Goal: Communication & Community: Answer question/provide support

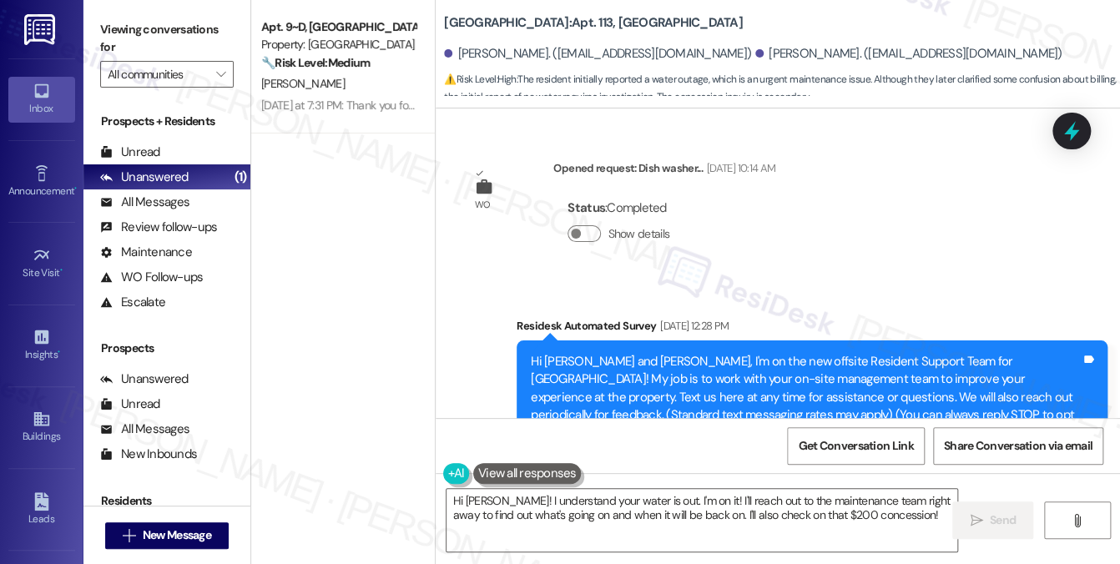
scroll to position [8418, 0]
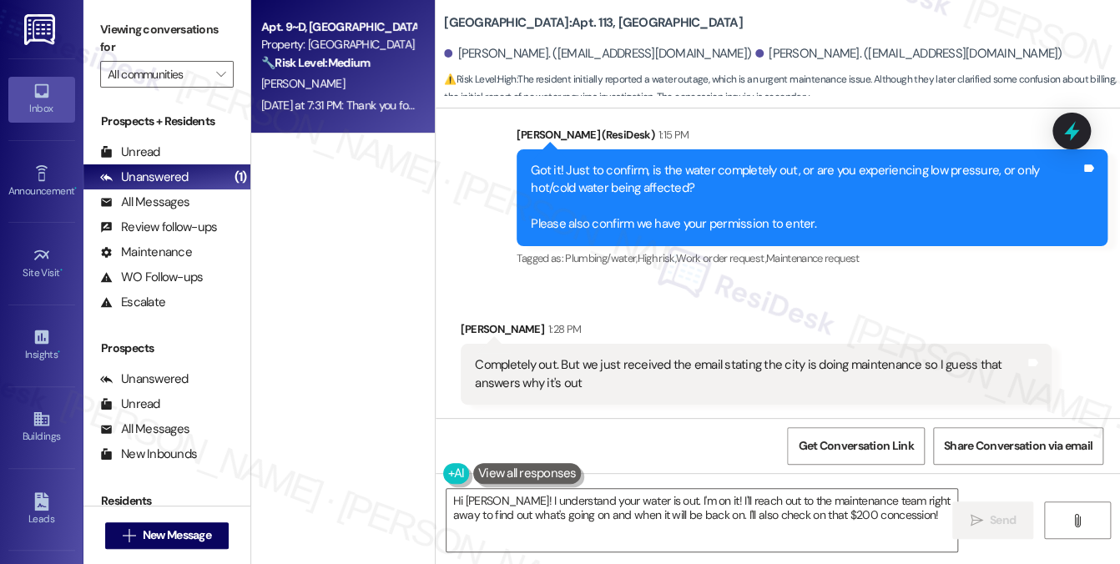
click at [357, 118] on div "Apt. 9~D, [GEOGRAPHIC_DATA] (new) Property: [GEOGRAPHIC_DATA] 🔧 Risk Level: Med…" at bounding box center [343, 67] width 184 height 134
type textarea "Fetching suggested responses. Please feel free to read through the conversation…"
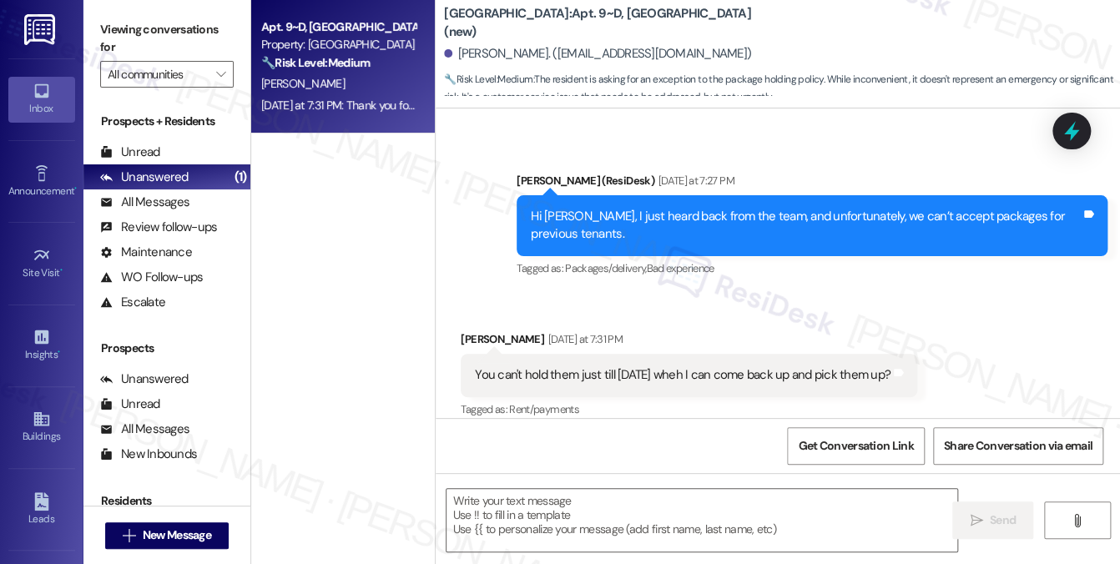
scroll to position [7275, 0]
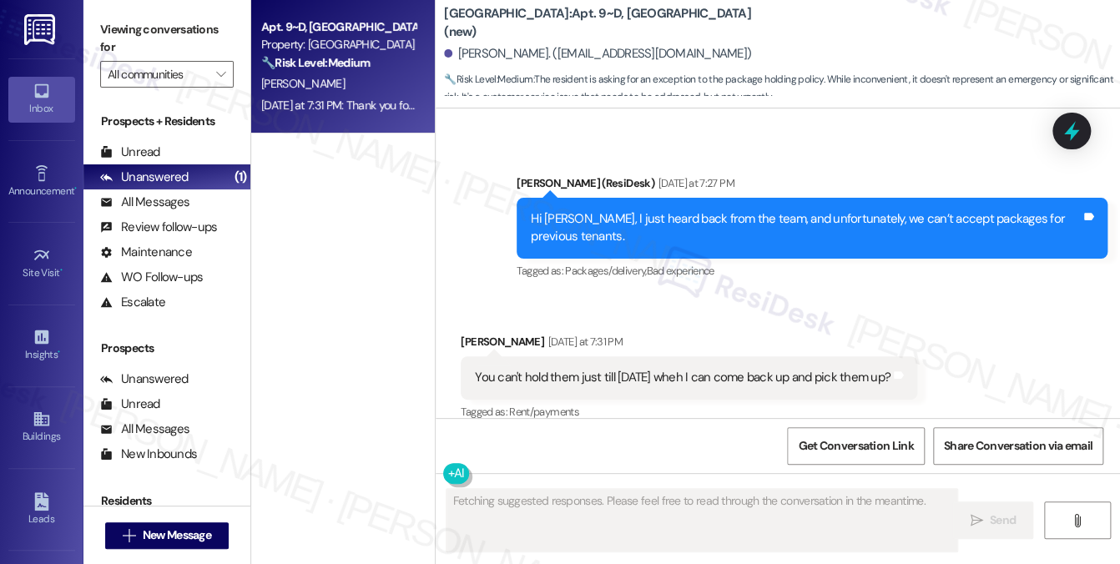
click at [552, 356] on div "You can't hold them just till [DATE] wheh I can come back up and pick them up? …" at bounding box center [689, 377] width 457 height 43
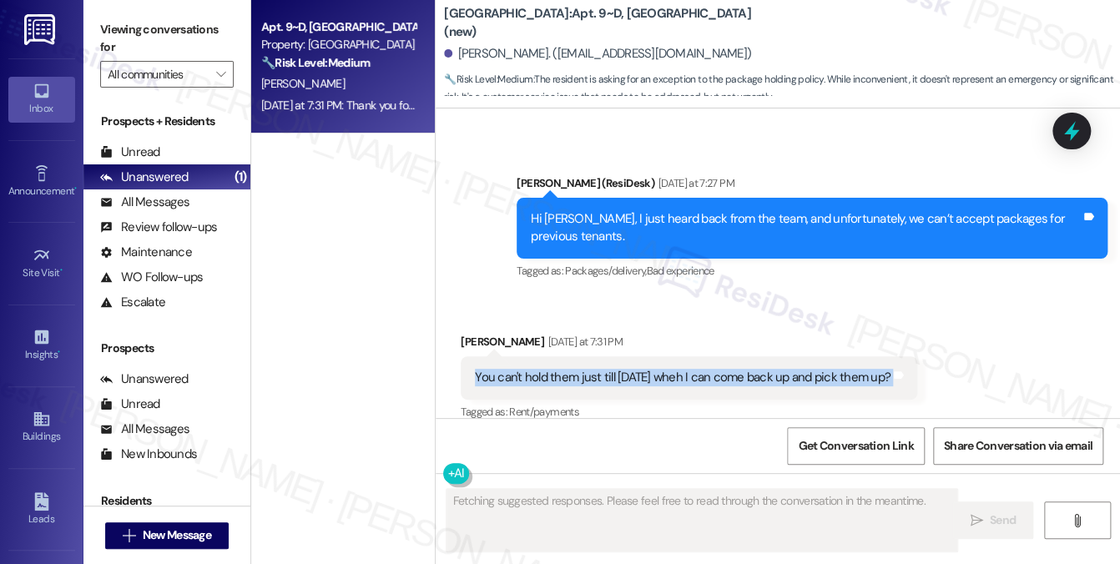
click at [552, 356] on div "You can't hold them just till [DATE] wheh I can come back up and pick them up? …" at bounding box center [689, 377] width 457 height 43
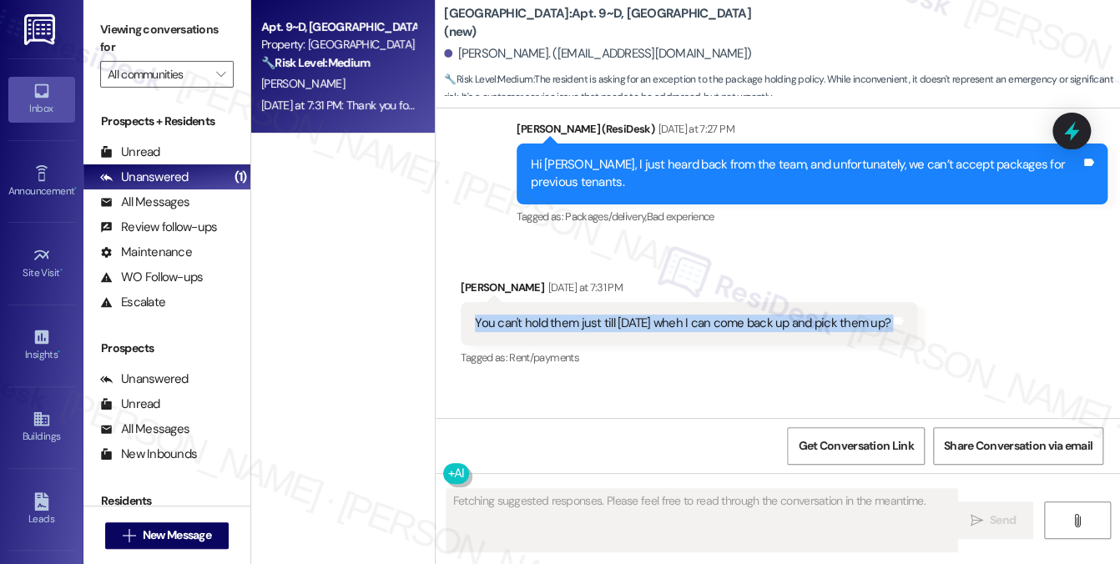
scroll to position [7435, 0]
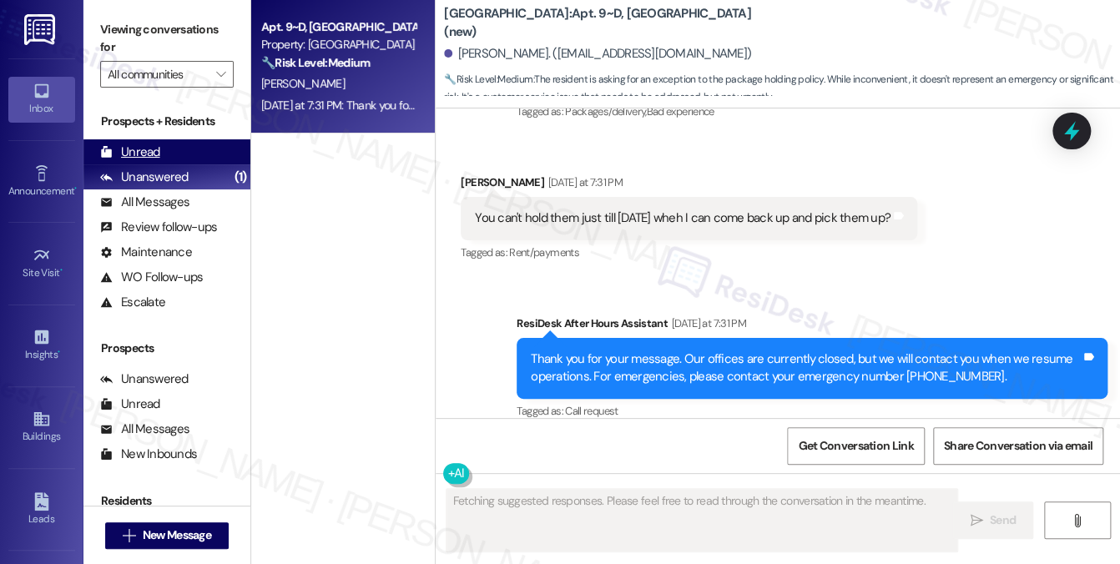
click at [152, 153] on div "Unread" at bounding box center [130, 153] width 60 height 18
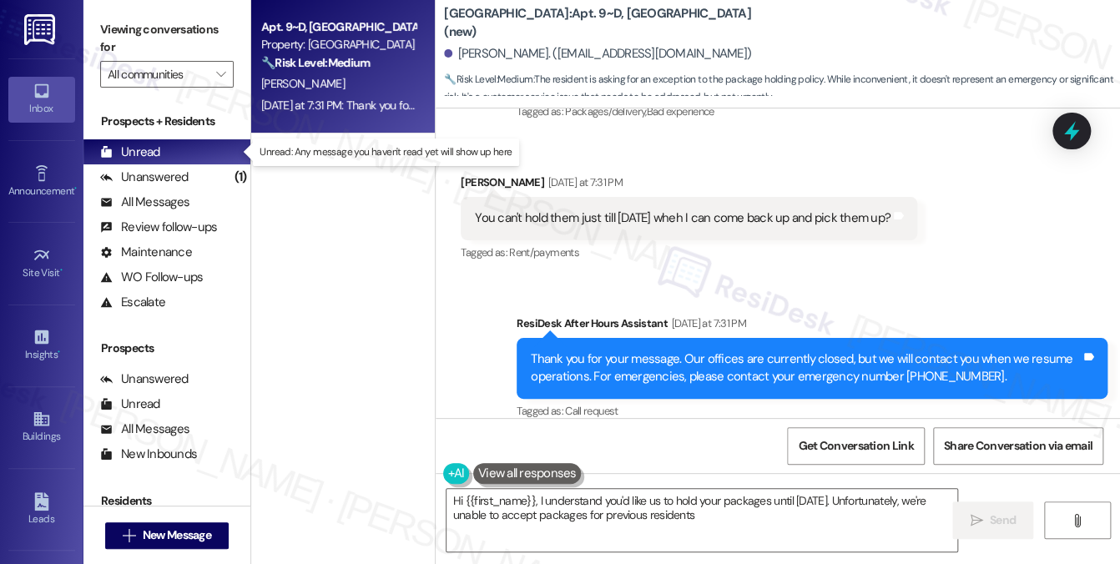
type textarea "Hi {{first_name}}, I understand you'd like us to hold your packages until [DATE…"
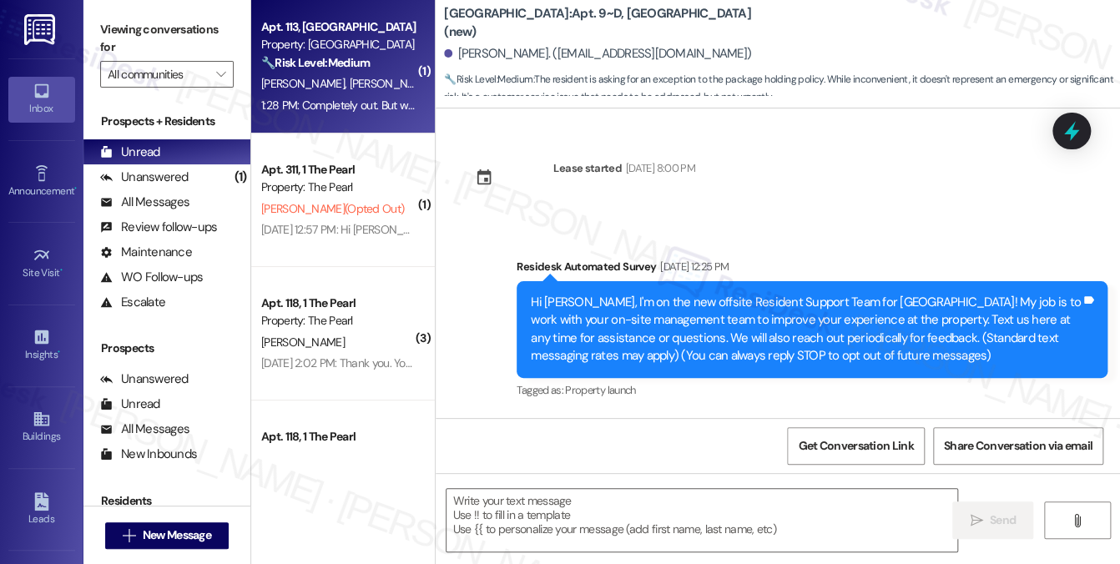
click at [387, 106] on div "1:28 PM: Completely out. But we just received the email stating the city is doi…" at bounding box center [570, 105] width 618 height 15
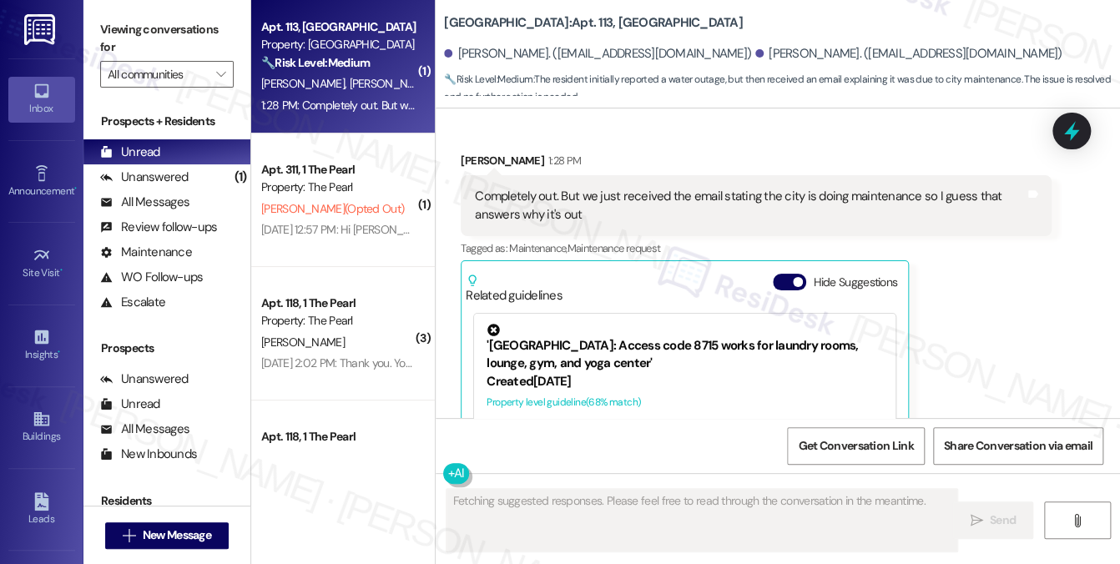
scroll to position [8383, 0]
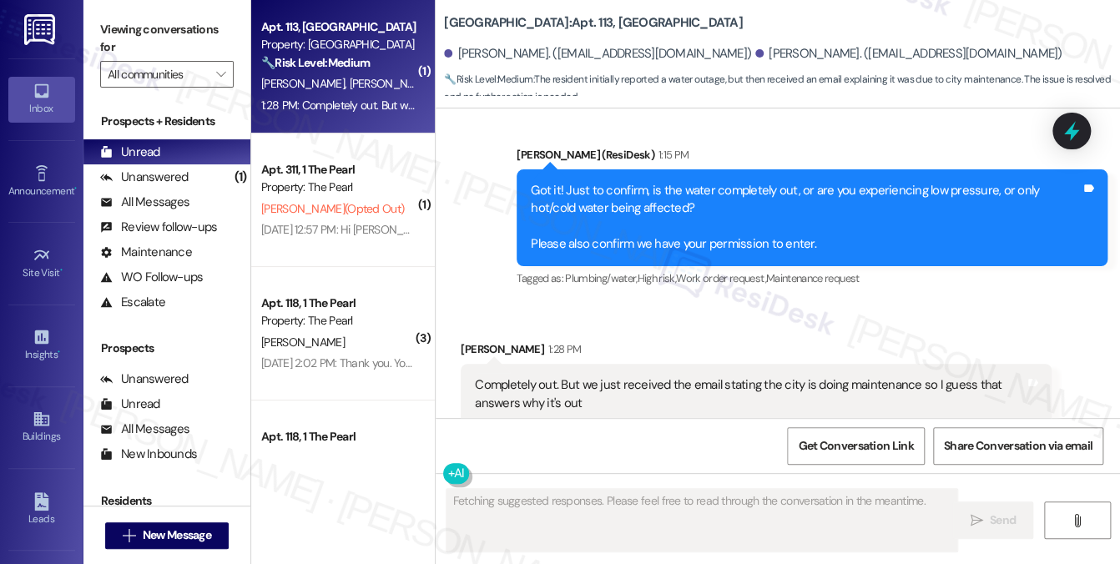
click at [682, 213] on div "Got it! Just to confirm, is the water completely out, or are you experiencing l…" at bounding box center [806, 218] width 550 height 72
click at [681, 213] on div "Got it! Just to confirm, is the water completely out, or are you experiencing l…" at bounding box center [806, 218] width 550 height 72
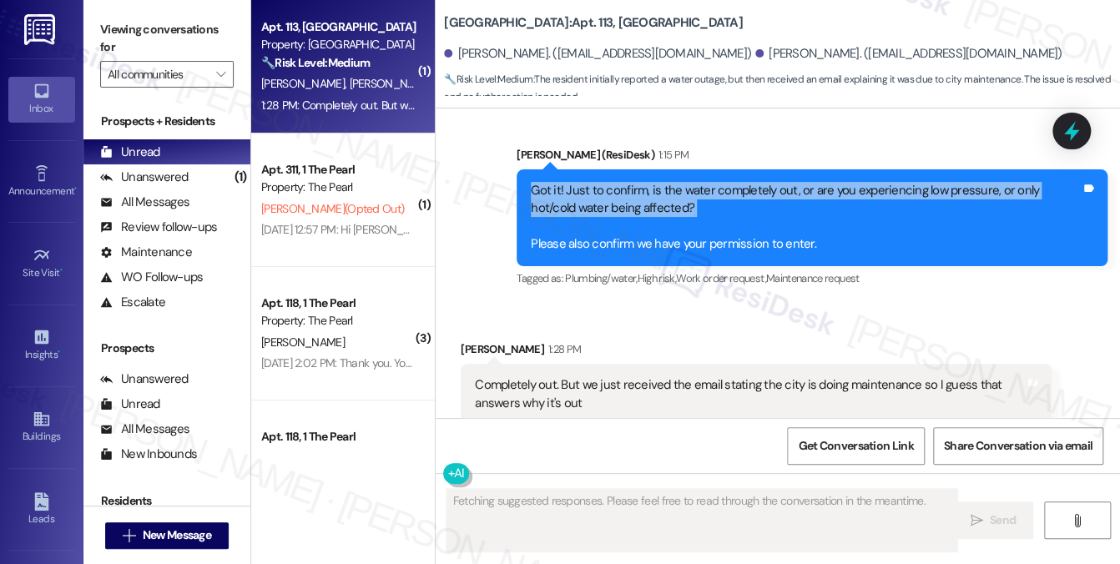
click at [681, 213] on div "Got it! Just to confirm, is the water completely out, or are you experiencing l…" at bounding box center [806, 218] width 550 height 72
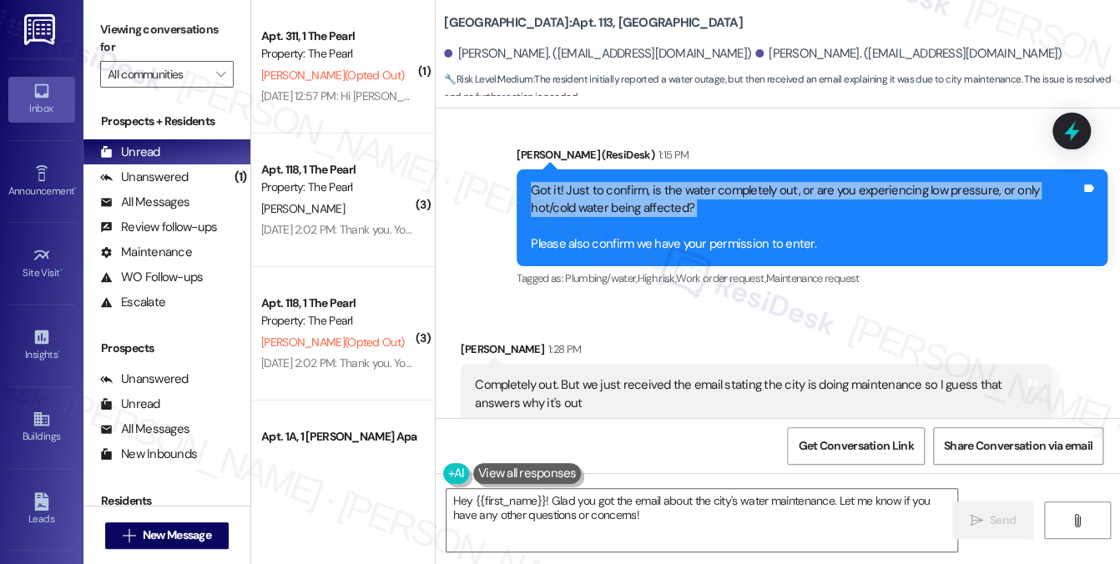
click at [715, 230] on div "Got it! Just to confirm, is the water completely out, or are you experiencing l…" at bounding box center [806, 218] width 550 height 72
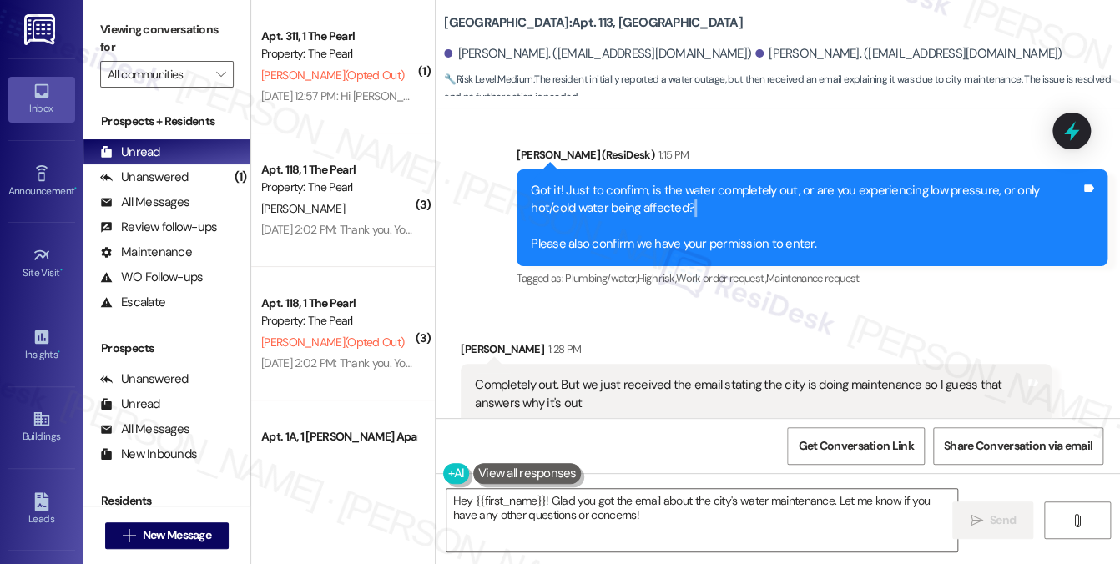
click at [715, 230] on div "Got it! Just to confirm, is the water completely out, or are you experiencing l…" at bounding box center [806, 218] width 550 height 72
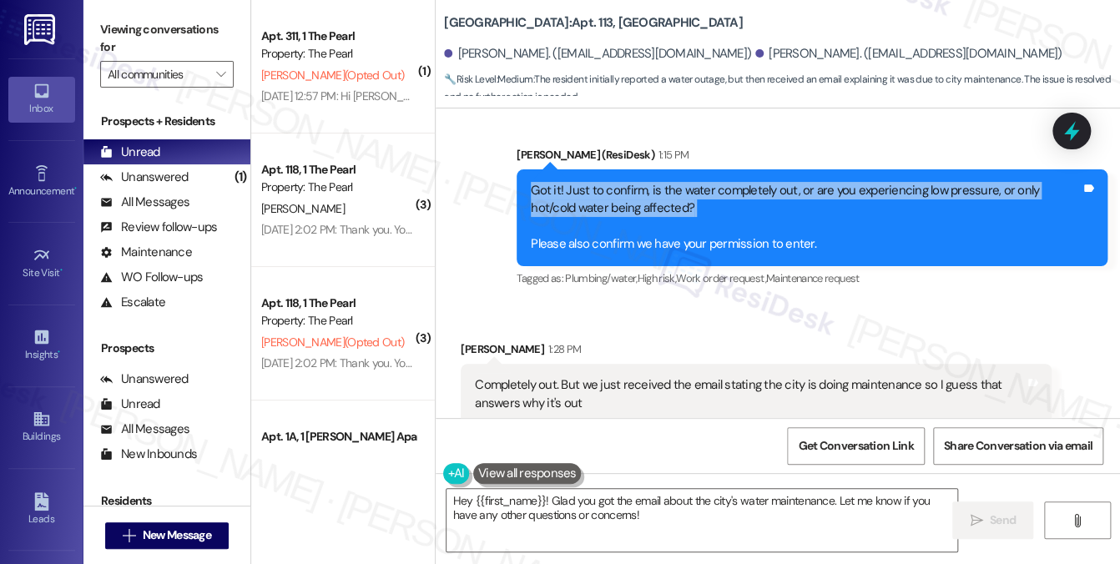
click at [715, 230] on div "Got it! Just to confirm, is the water completely out, or are you experiencing l…" at bounding box center [806, 218] width 550 height 72
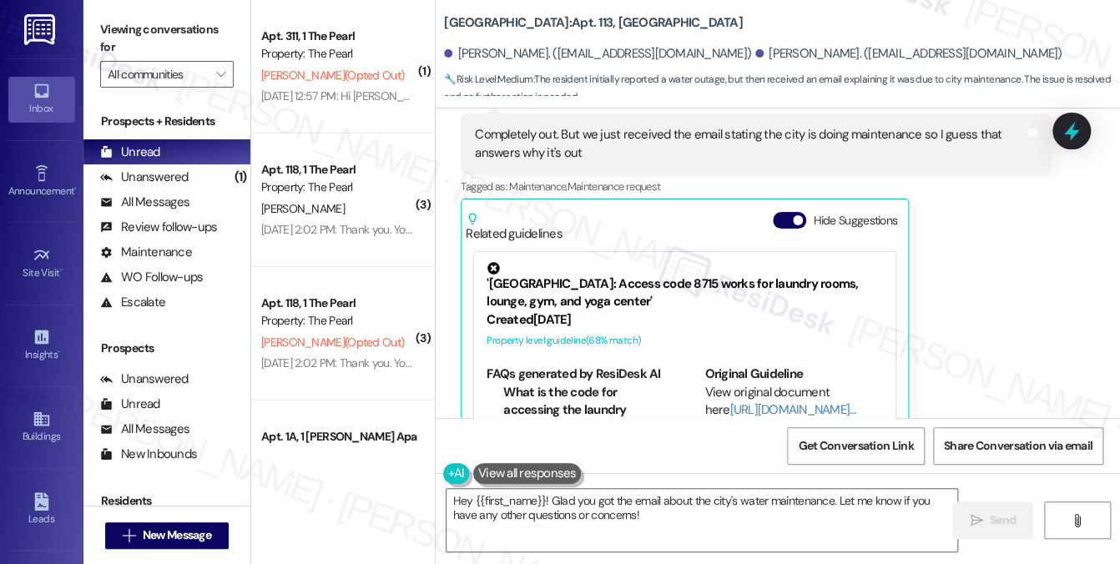
scroll to position [8467, 0]
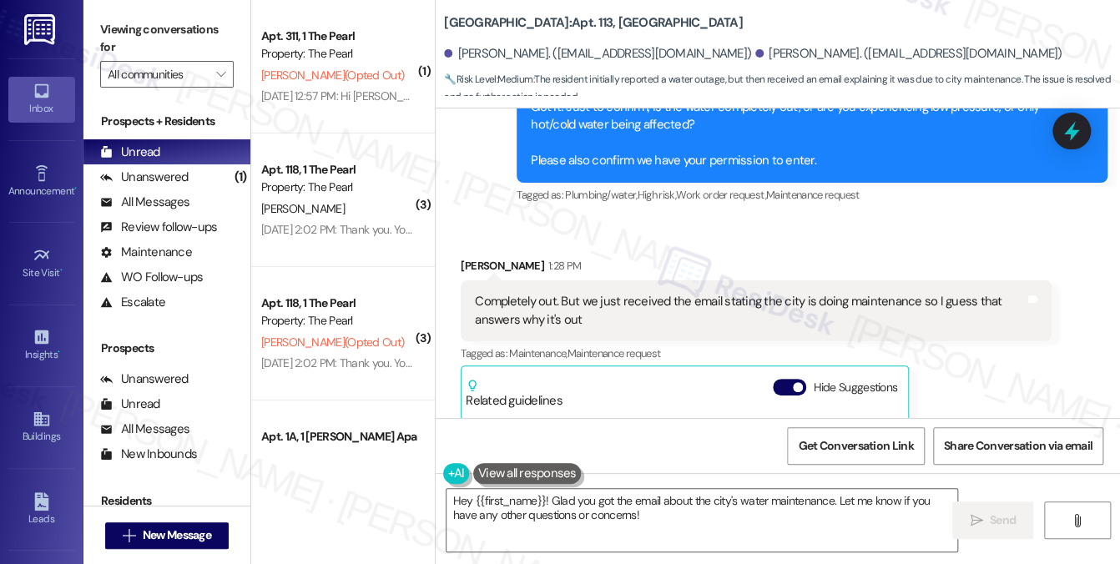
click at [659, 170] on div "Got it! Just to confirm, is the water completely out, or are you experiencing l…" at bounding box center [806, 135] width 550 height 72
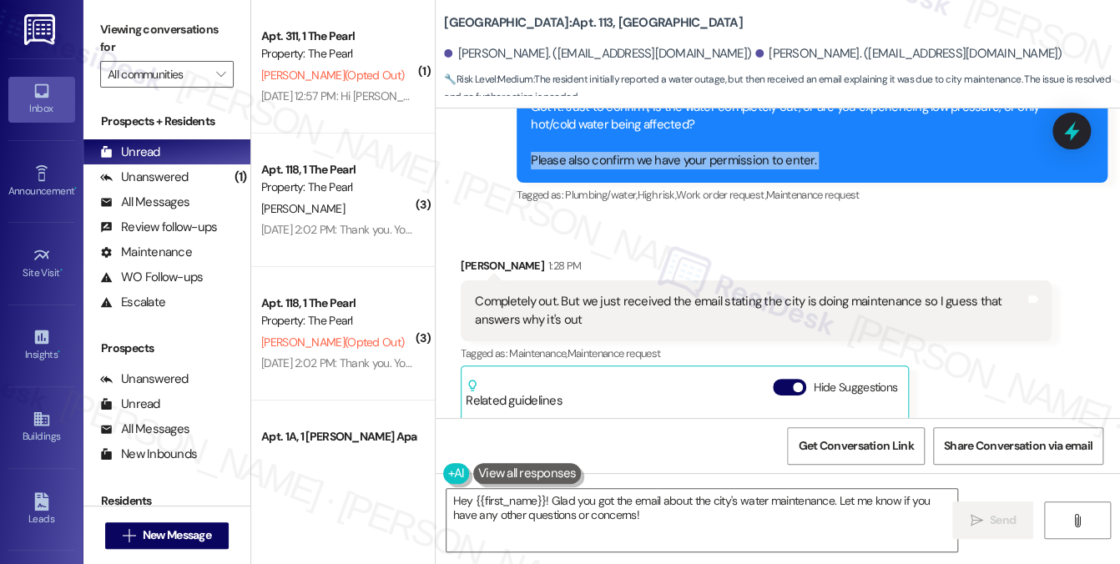
click at [659, 170] on div "Got it! Just to confirm, is the water completely out, or are you experiencing l…" at bounding box center [806, 135] width 550 height 72
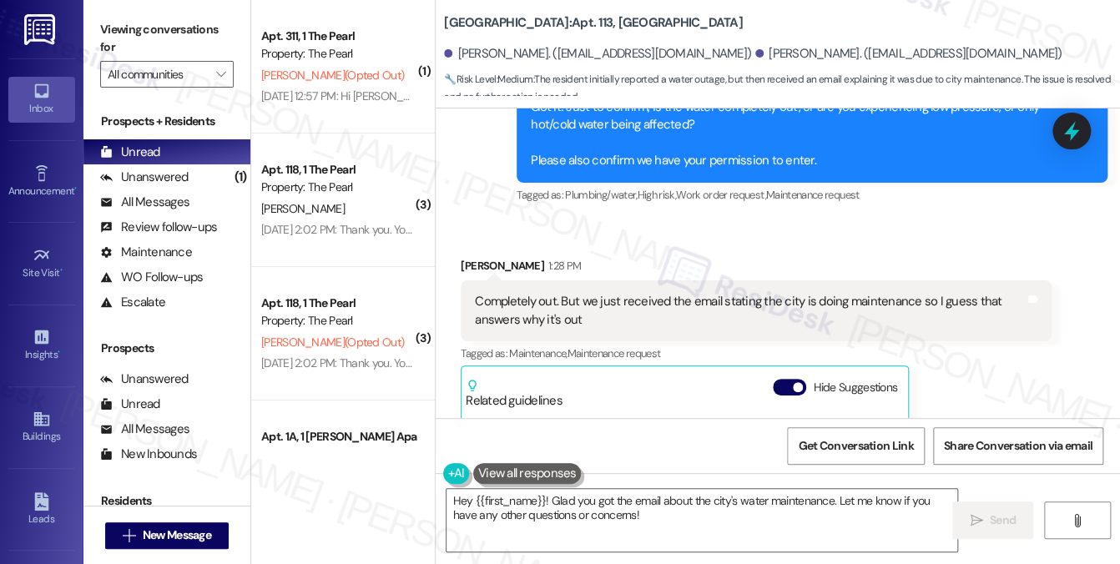
click at [592, 323] on div "Completely out. But we just received the email stating the city is doing mainte…" at bounding box center [750, 311] width 550 height 36
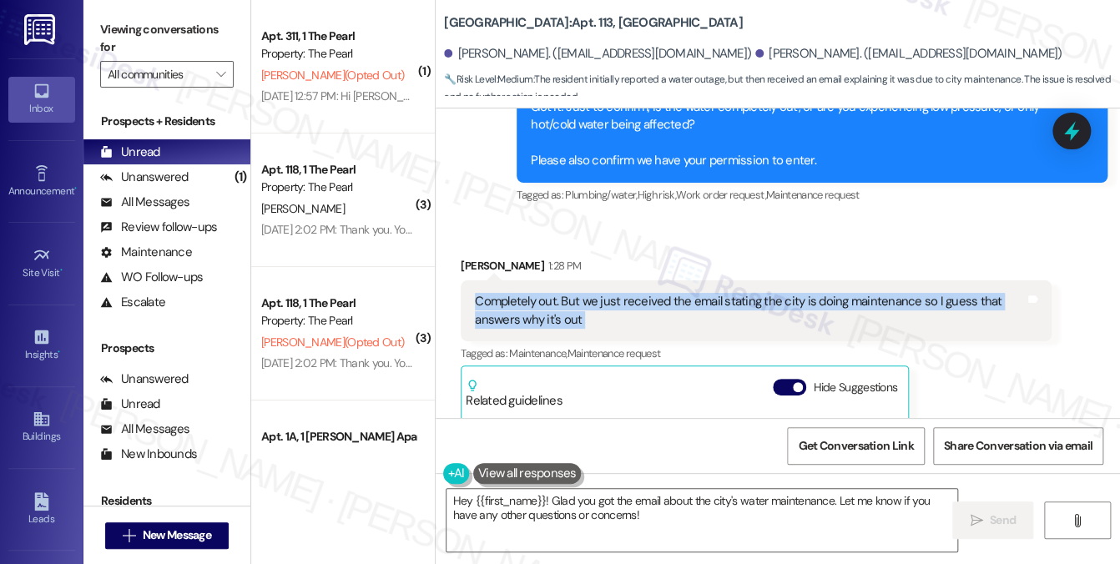
click at [592, 323] on div "Completely out. But we just received the email stating the city is doing mainte…" at bounding box center [750, 311] width 550 height 36
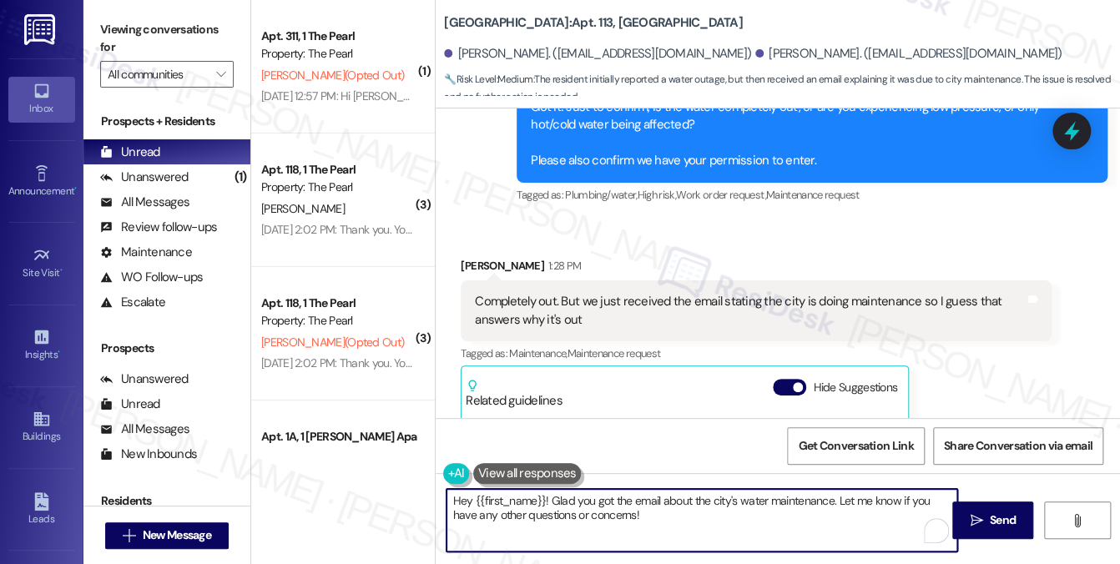
drag, startPoint x: 548, startPoint y: 499, endPoint x: 441, endPoint y: 493, distance: 107.0
click at [441, 493] on div "Hey {{first_name}}! Glad you got the email about the city's water maintenance. …" at bounding box center [693, 520] width 513 height 64
click at [823, 522] on textarea "I see, thanks for keeping me in the loop. Glad you got the email about the city…" at bounding box center [703, 520] width 512 height 63
drag, startPoint x: 928, startPoint y: 500, endPoint x: 932, endPoint y: 523, distance: 22.8
click at [932, 523] on div "I see, thanks for keeping me in the loop. Glad you got the email about the city…" at bounding box center [702, 520] width 513 height 64
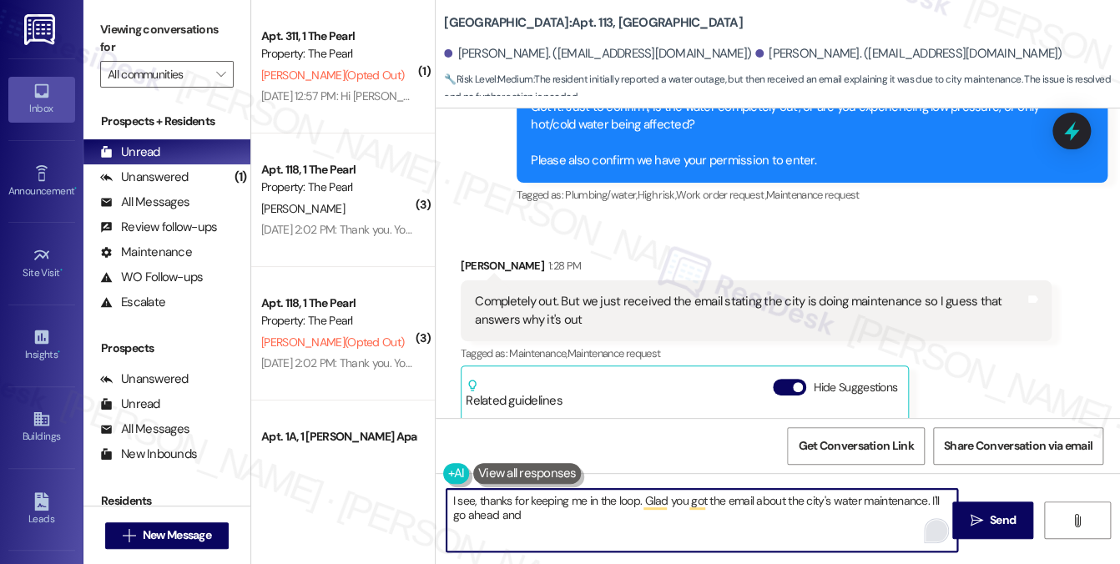
click at [634, 523] on textarea "I see, thanks for keeping me in the loop. Glad you got the email about the city…" at bounding box center [703, 520] width 512 height 63
type textarea "I see, thanks for keeping me in the loop. Glad you got the email about the city…"
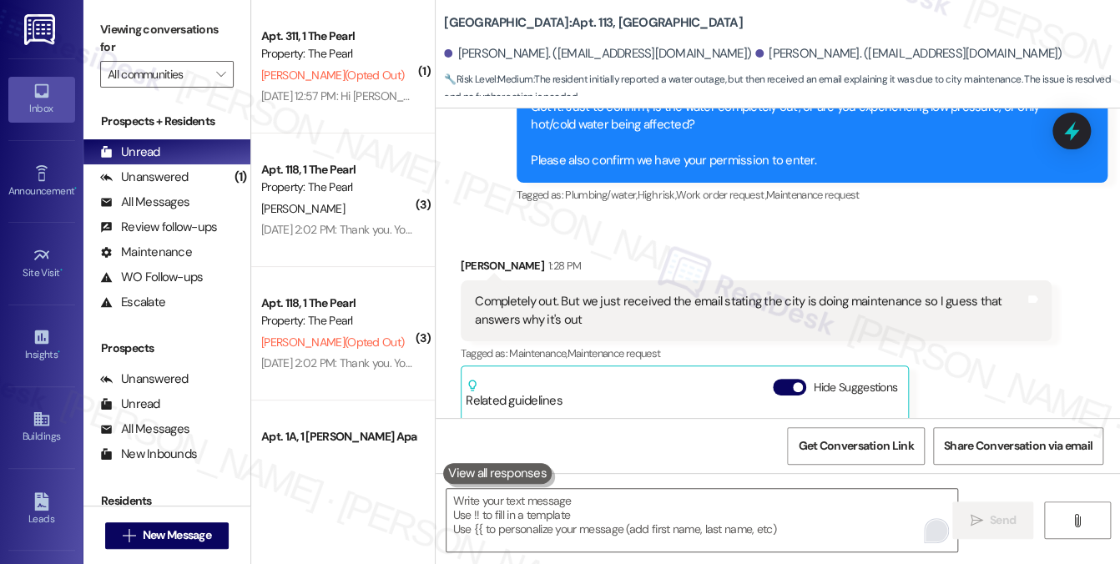
click at [185, 48] on label "Viewing conversations for" at bounding box center [167, 39] width 134 height 44
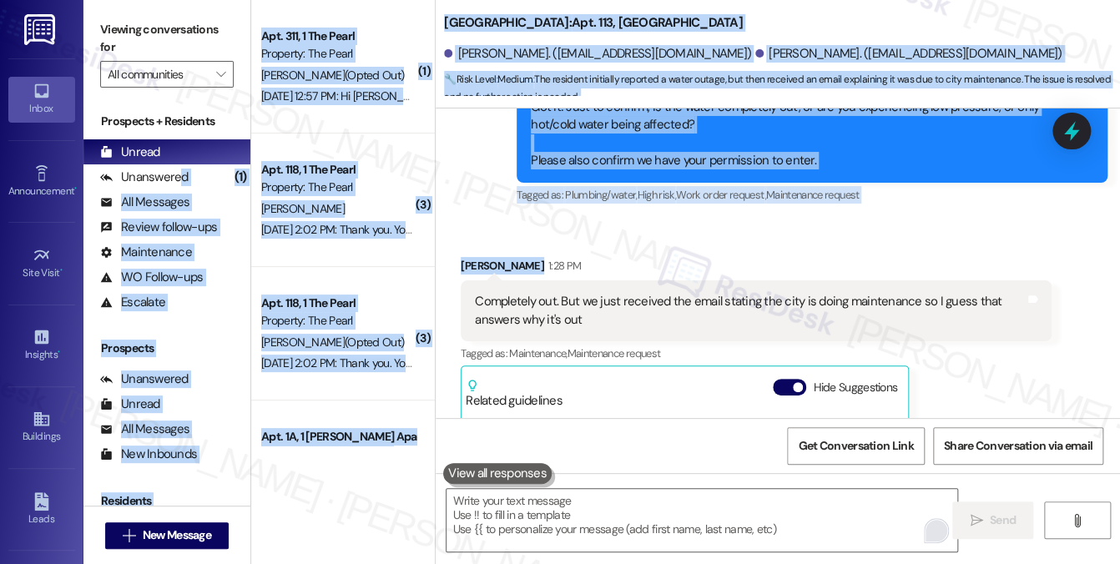
drag, startPoint x: 177, startPoint y: 177, endPoint x: 675, endPoint y: 238, distance: 501.3
click at [675, 238] on div "Viewing conversations for All communities  Prospects + Residents Unread (0) Un…" at bounding box center [601, 282] width 1037 height 564
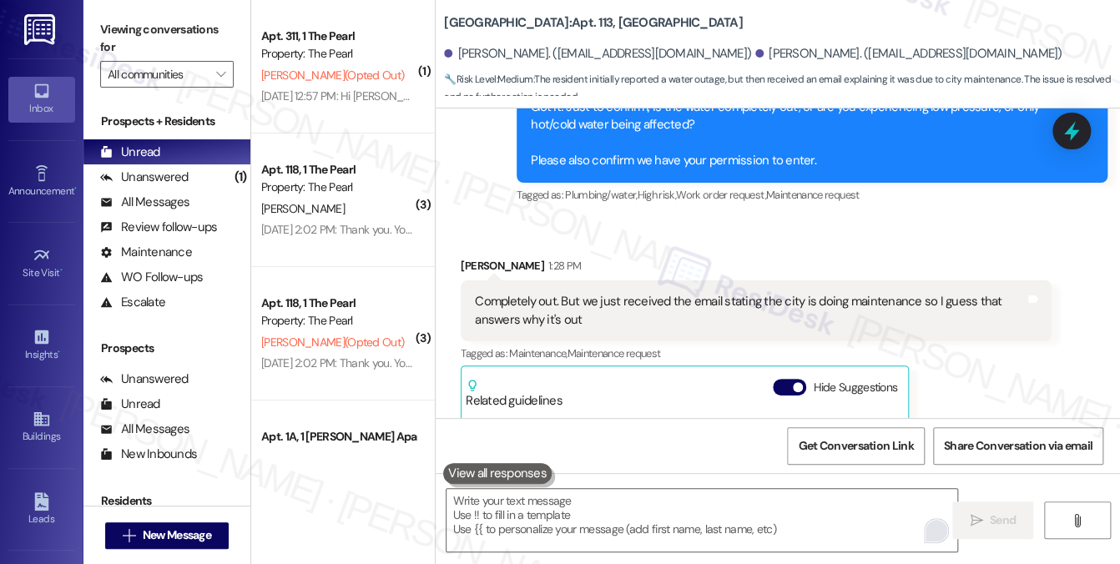
click at [674, 316] on div "Completely out. But we just received the email stating the city is doing mainte…" at bounding box center [750, 311] width 550 height 36
click at [130, 26] on label "Viewing conversations for" at bounding box center [167, 39] width 134 height 44
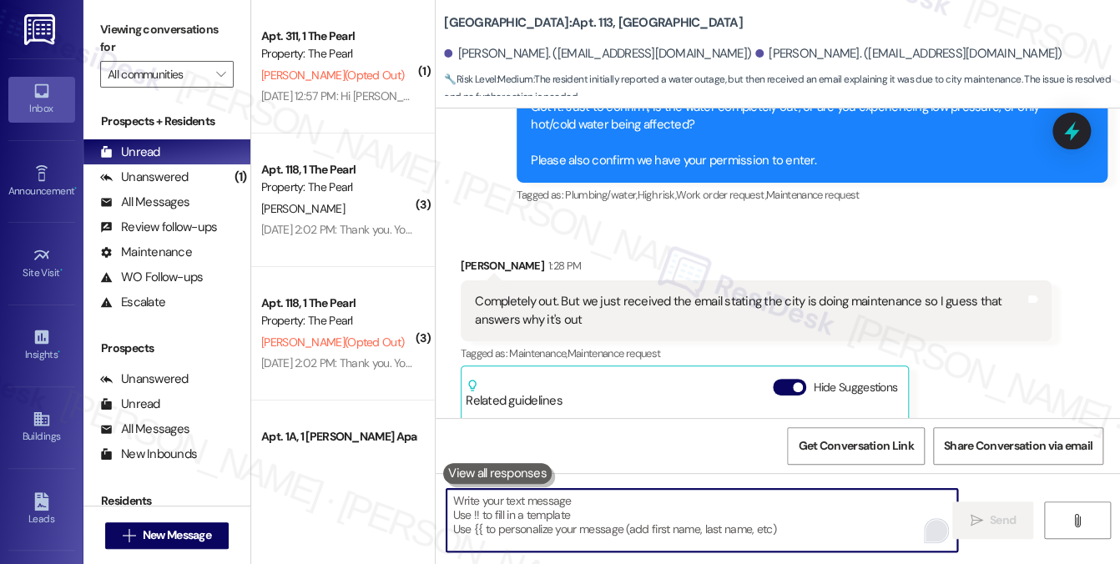
click at [543, 523] on textarea "To enrich screen reader interactions, please activate Accessibility in Grammarl…" at bounding box center [703, 520] width 512 height 63
paste textarea "I see, thanks for keeping me in the loop. I’m glad you received the email about…"
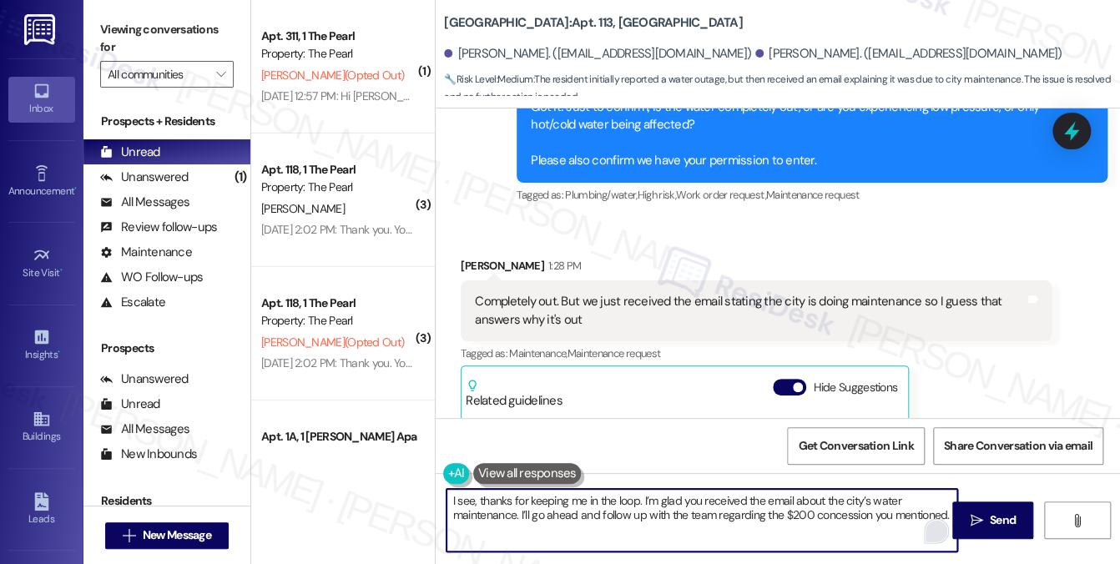
click at [558, 517] on textarea "I see, thanks for keeping me in the loop. I’m glad you received the email about…" at bounding box center [703, 520] width 512 height 63
click at [782, 516] on textarea "I see, thanks for keeping me in the loop. I’m glad you received the email about…" at bounding box center [703, 520] width 512 height 63
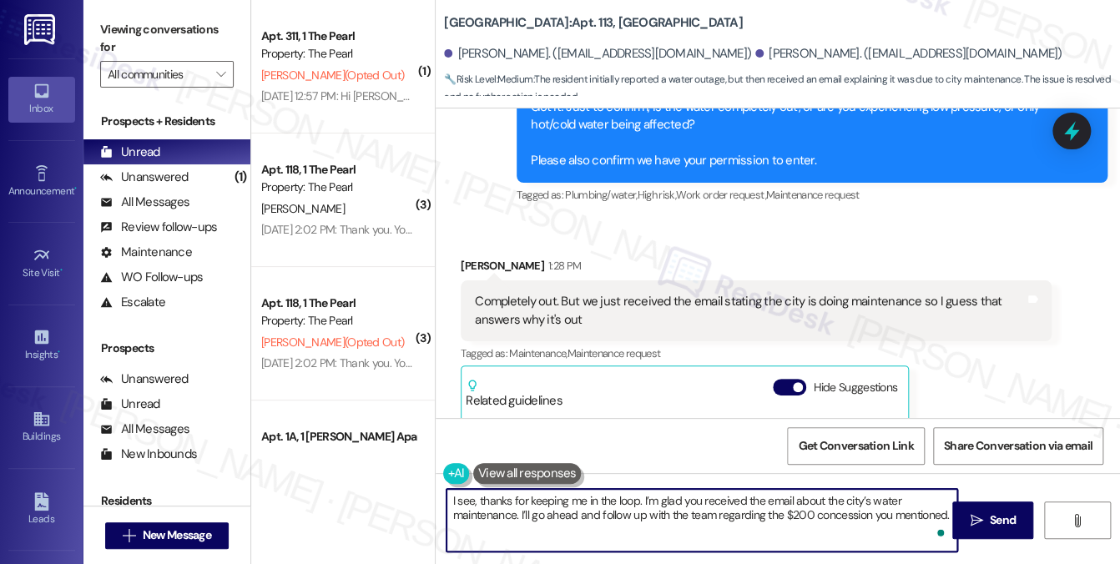
click at [782, 516] on textarea "I see, thanks for keeping me in the loop. I’m glad you received the email about…" at bounding box center [703, 520] width 512 height 63
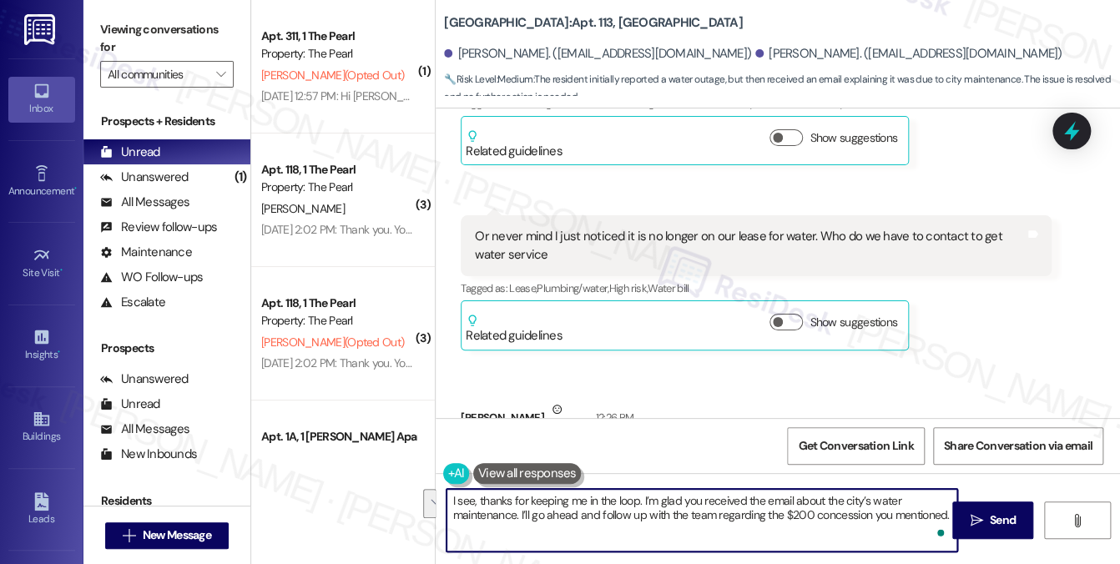
scroll to position [7548, 0]
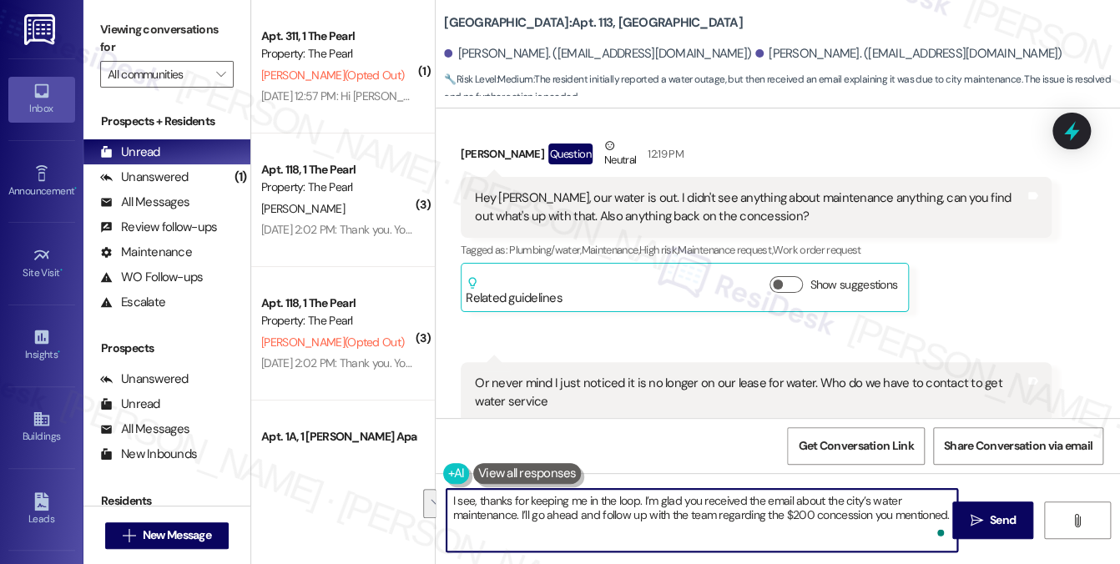
click at [878, 526] on textarea "I see, thanks for keeping me in the loop. I’m glad you received the email about…" at bounding box center [703, 520] width 512 height 63
drag, startPoint x: 867, startPoint y: 517, endPoint x: 942, endPoint y: 511, distance: 74.5
click at [942, 511] on textarea "I see, thanks for keeping me in the loop. I’m glad you received the email about…" at bounding box center [703, 520] width 512 height 63
click at [903, 522] on textarea "I see, thanks for keeping me in the loop. I’m glad you received the email about…" at bounding box center [703, 520] width 512 height 63
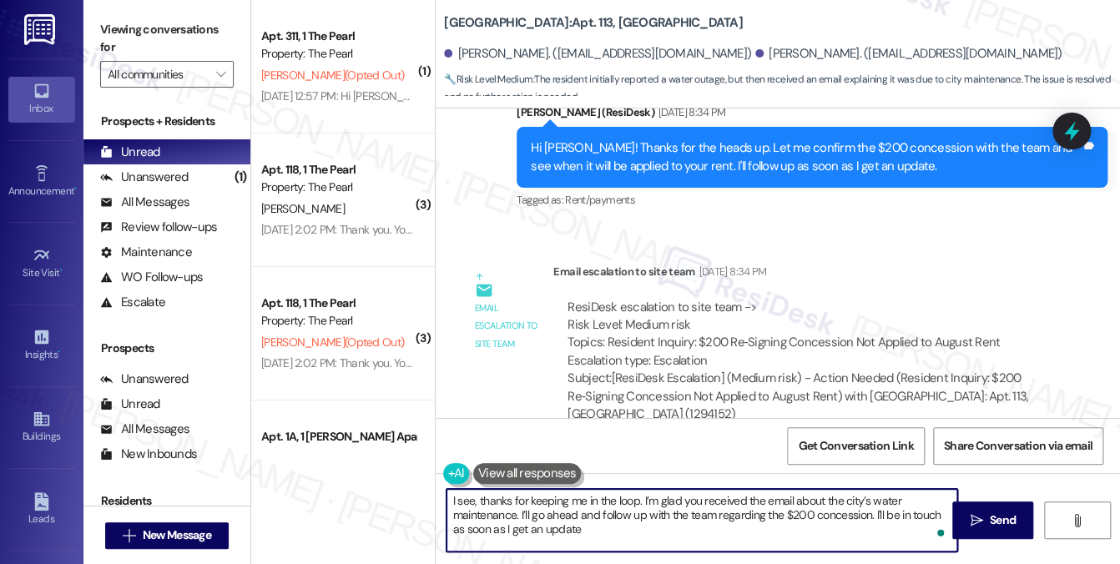
scroll to position [7298, 0]
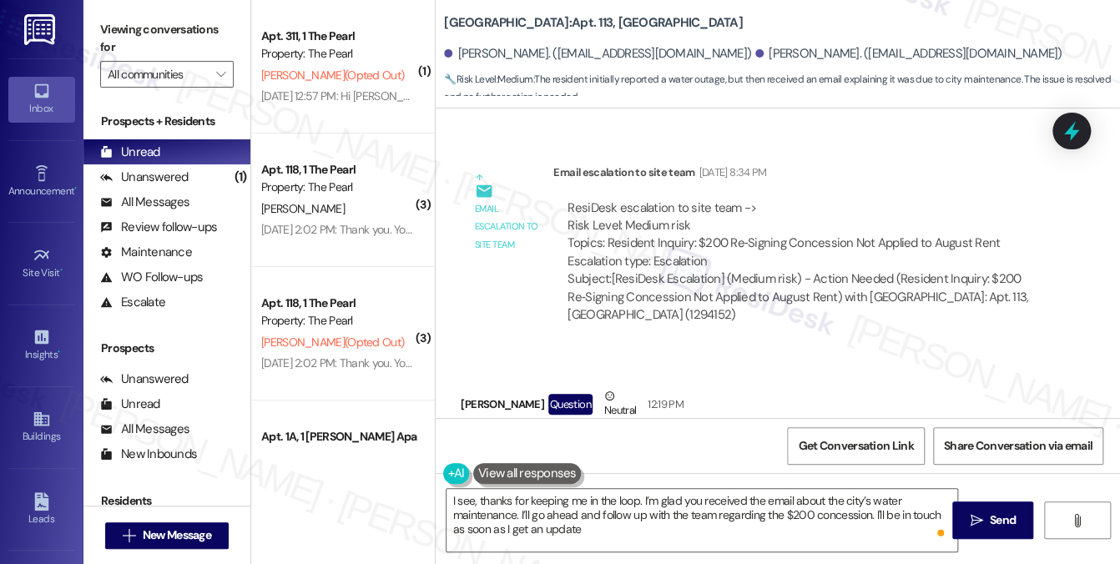
drag, startPoint x: 782, startPoint y: 241, endPoint x: 741, endPoint y: 255, distance: 43.3
click at [741, 255] on div "ResiDesk escalation to site team -> Risk Level: Medium risk Topics: Resident In…" at bounding box center [803, 236] width 470 height 72
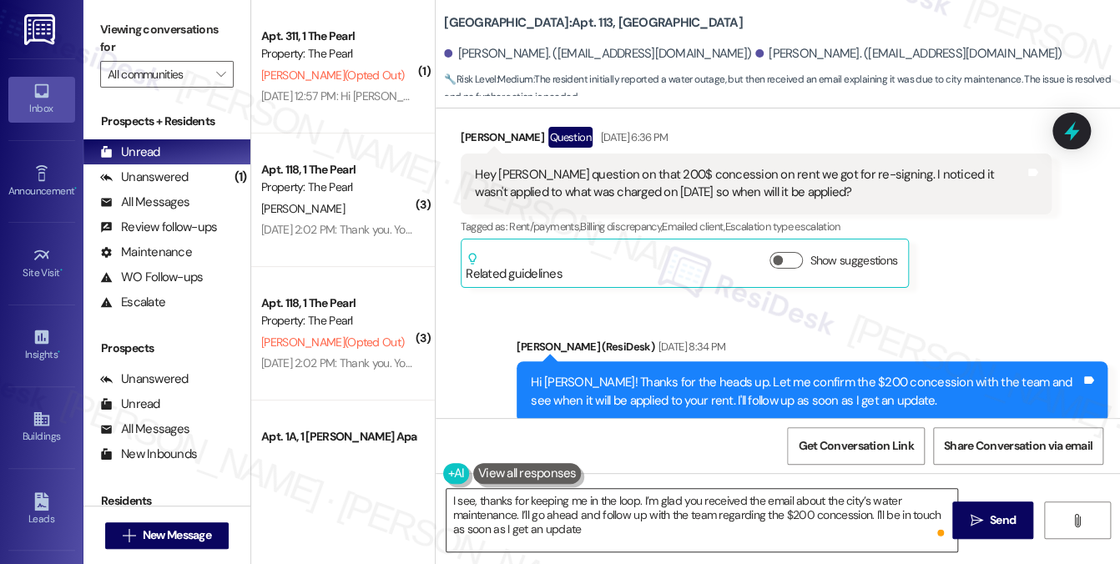
click at [660, 504] on textarea "I see, thanks for keeping me in the loop. I’m glad you received the email about…" at bounding box center [703, 520] width 512 height 63
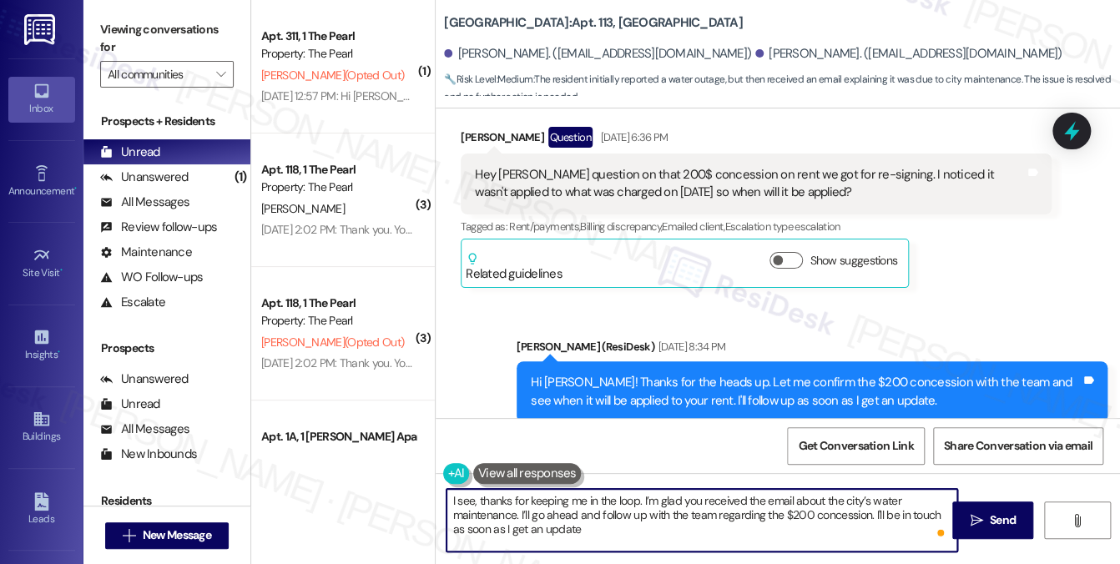
click at [660, 504] on textarea "I see, thanks for keeping me in the loop. I’m glad you received the email about…" at bounding box center [703, 520] width 512 height 63
click at [649, 520] on textarea "I see, thanks for keeping me in the loop. I’m glad you received the email about…" at bounding box center [703, 520] width 512 height 63
click at [670, 525] on textarea "I see, thanks for keeping me in the loop. I’m glad you received the email about…" at bounding box center [703, 520] width 512 height 63
drag, startPoint x: 517, startPoint y: 514, endPoint x: 642, endPoint y: 494, distance: 126.8
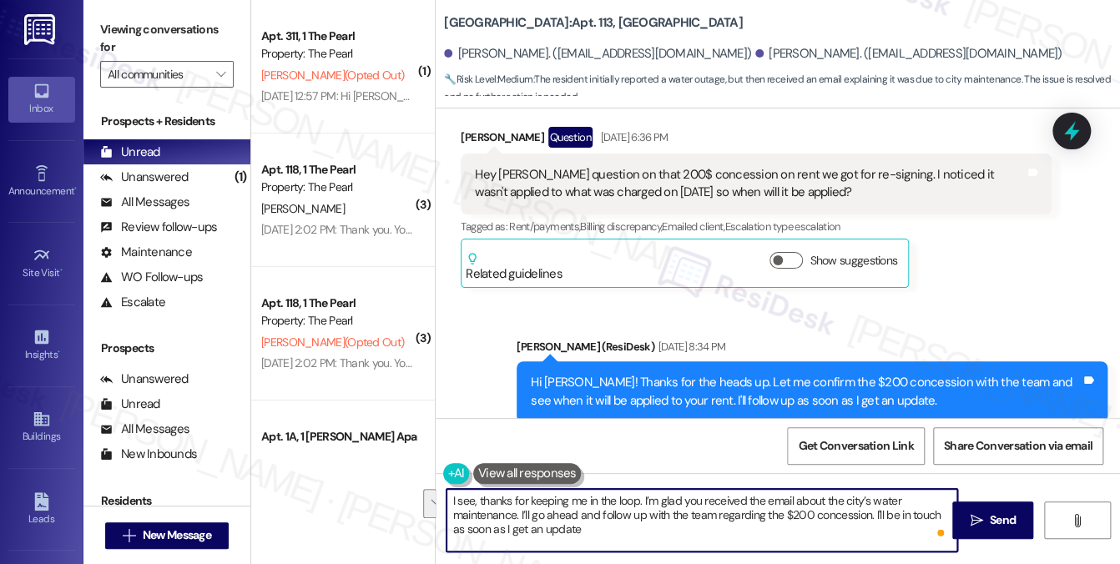
click at [642, 494] on textarea "I see, thanks for keeping me in the loop. I’m glad you received the email about…" at bounding box center [703, 520] width 512 height 63
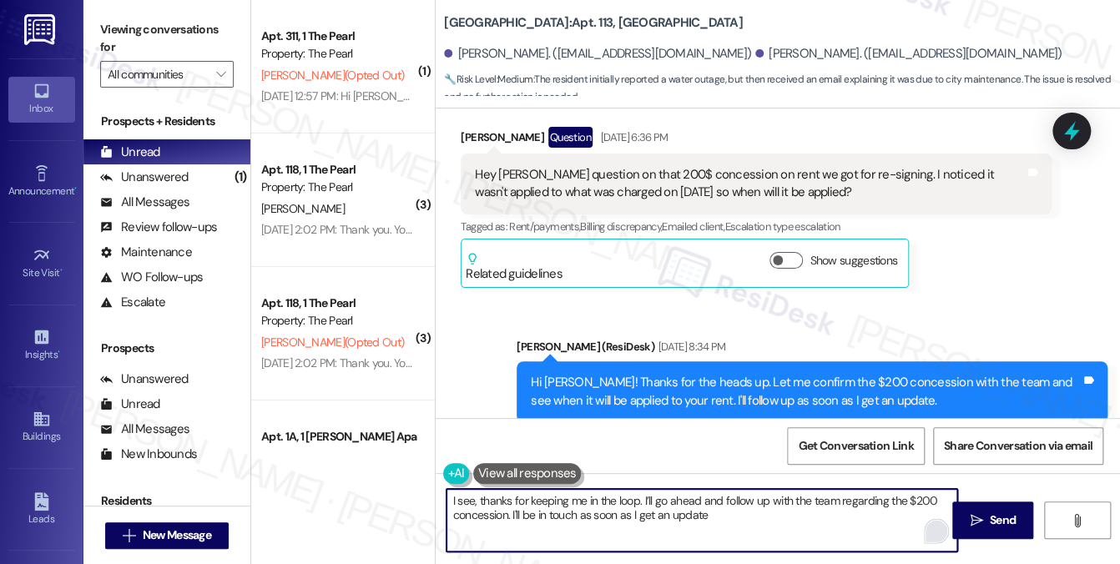
click at [756, 517] on textarea "I see, thanks for keeping me in the loop. I’ll go ahead and follow up with the …" at bounding box center [703, 520] width 512 height 63
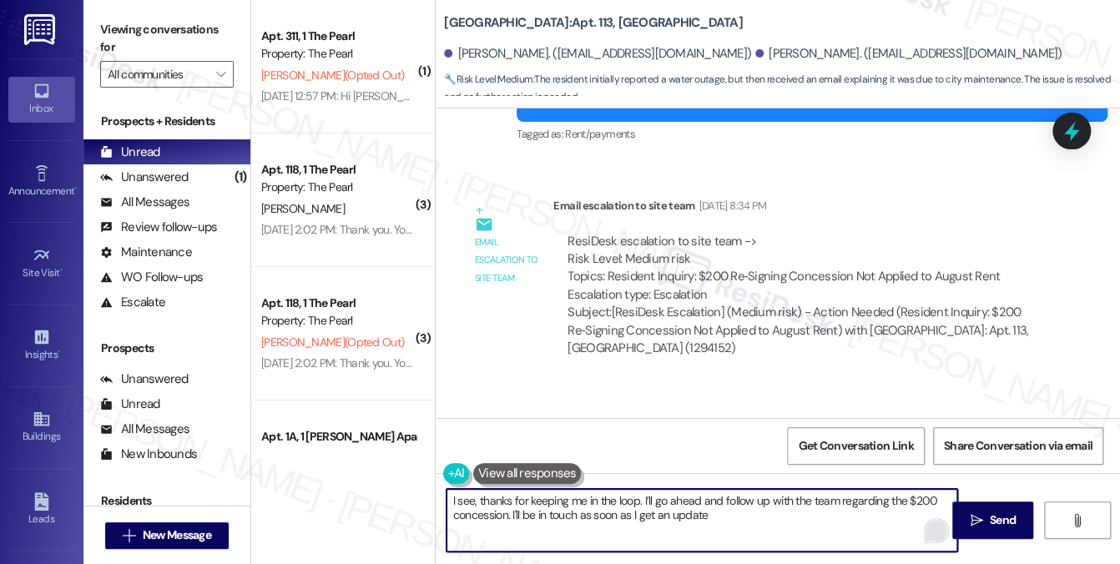
scroll to position [7298, 0]
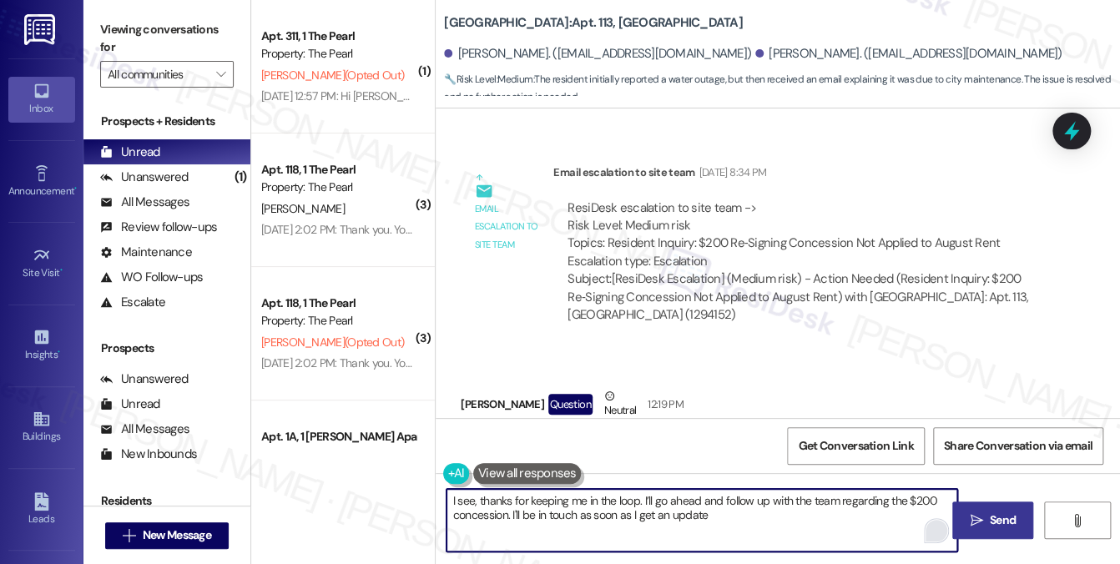
type textarea "I see, thanks for keeping me in the loop. I’ll go ahead and follow up with the …"
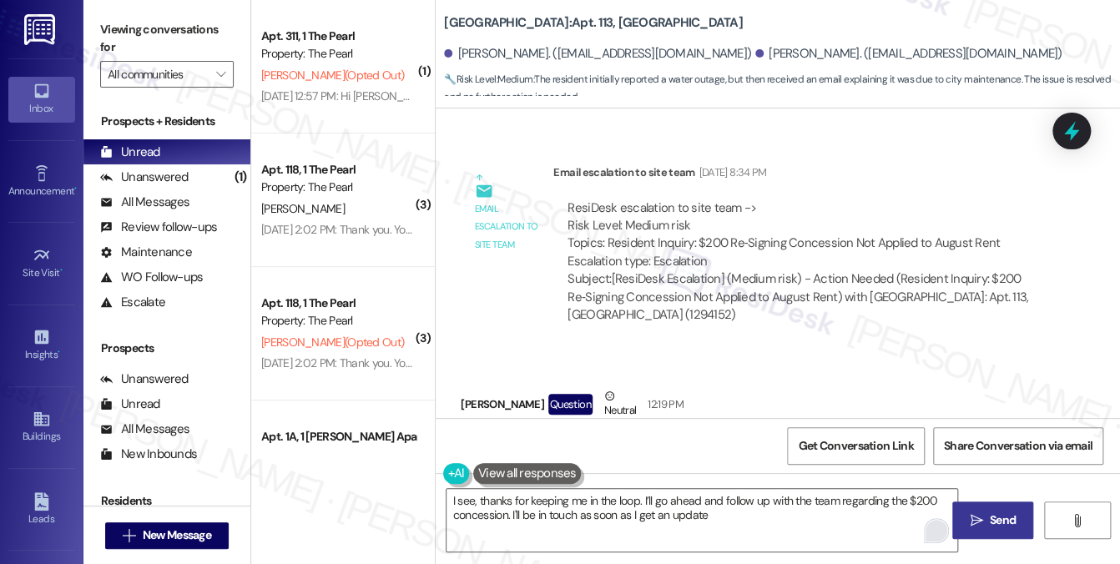
click at [986, 506] on button " Send" at bounding box center [993, 521] width 81 height 38
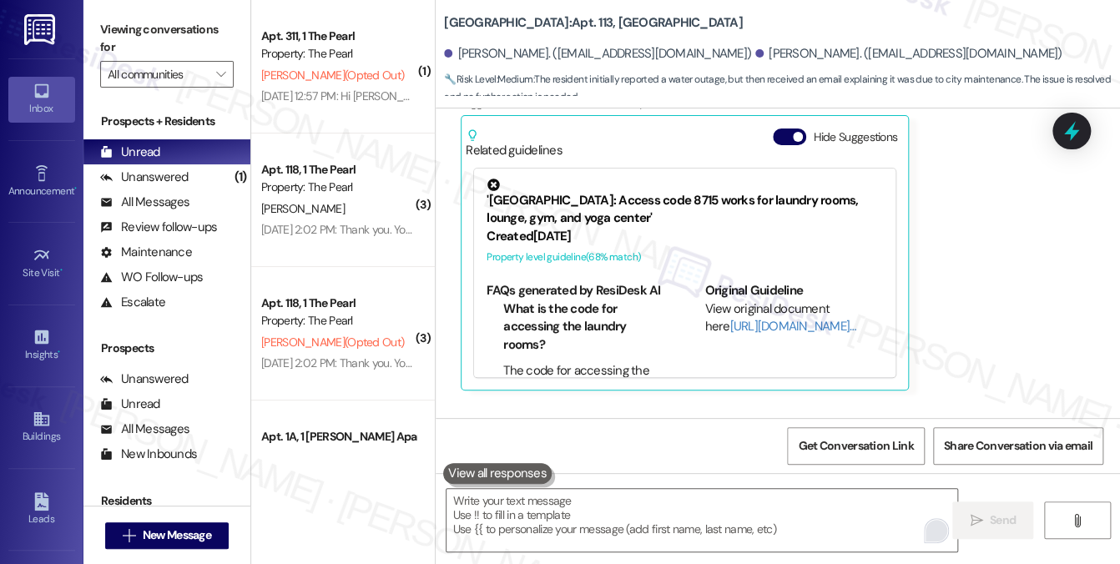
scroll to position [8852, 0]
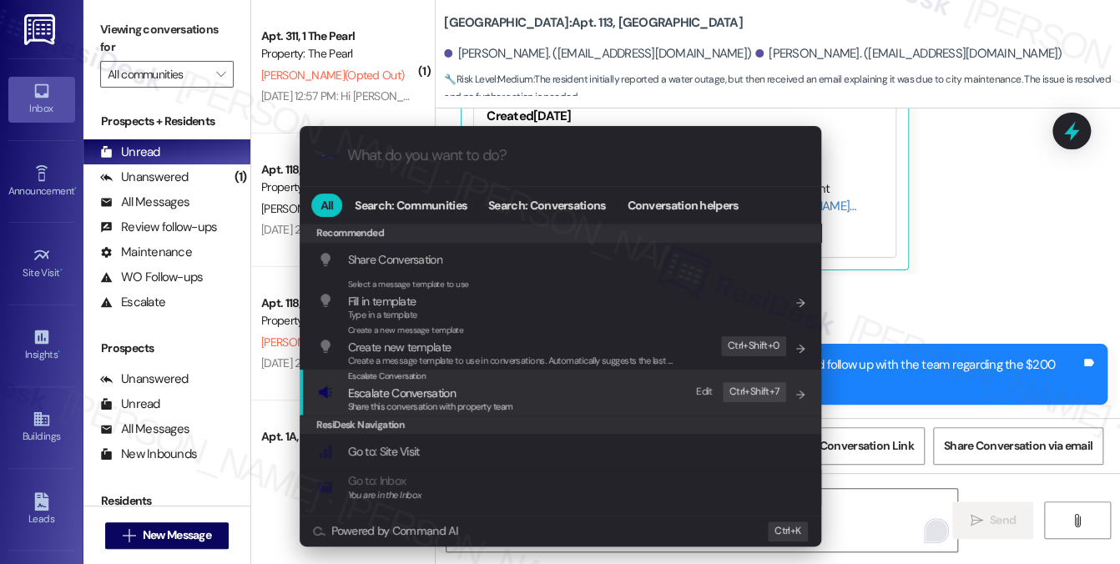
click at [525, 396] on div "Escalate Conversation Escalate Conversation Share this conversation with proper…" at bounding box center [562, 392] width 488 height 45
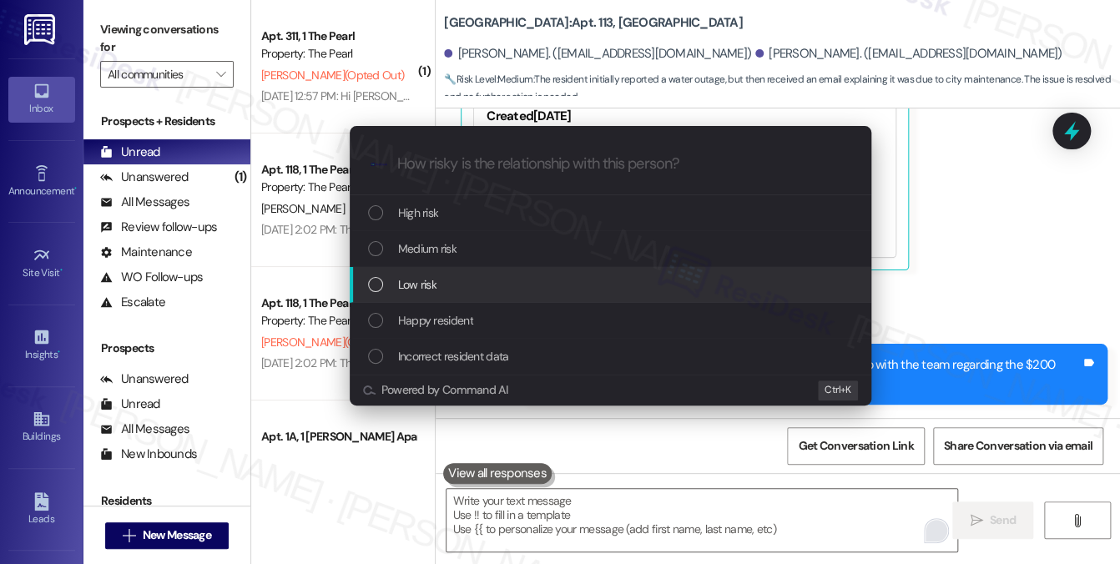
click at [447, 286] on div "Low risk" at bounding box center [612, 284] width 488 height 18
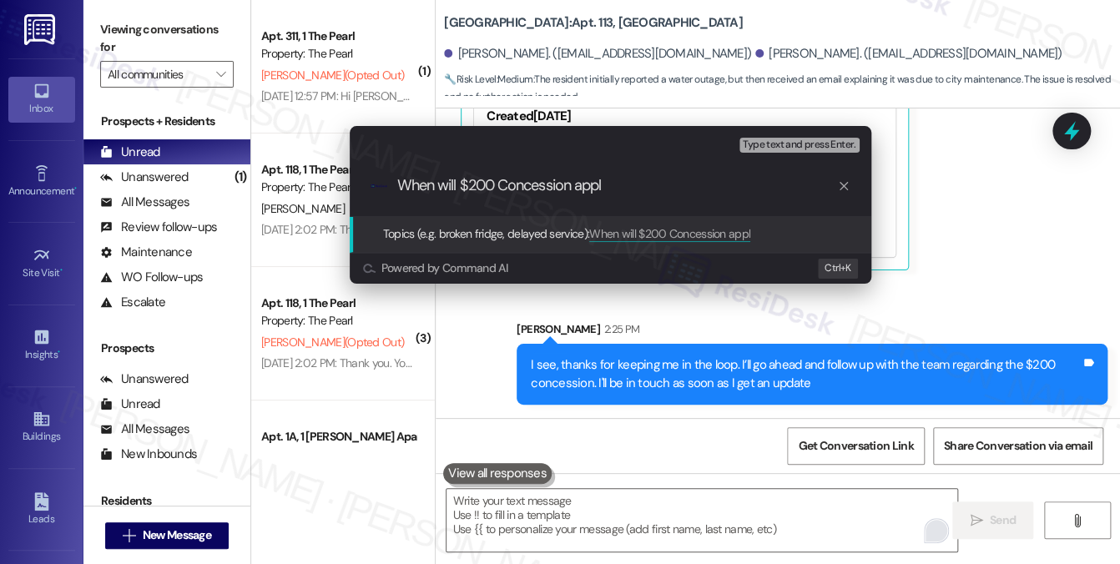
type input "When will $200 Concession apply"
paste input "Follow-Up on $200 Concession"
type input "Follow-Up on $200 Concession and when will it be applied"
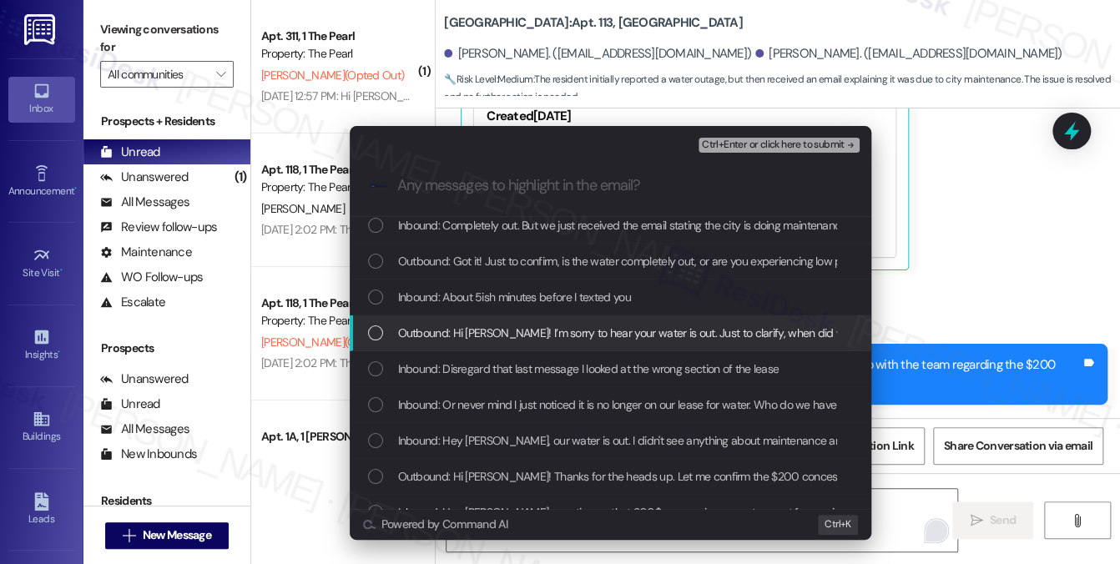
scroll to position [83, 0]
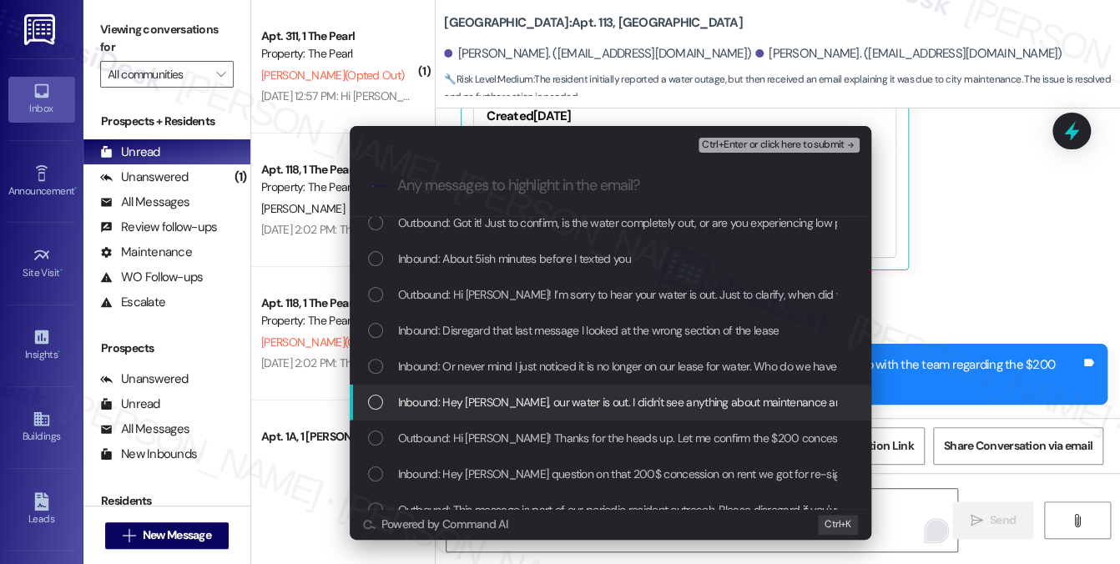
click at [592, 397] on span "Inbound: Hey [PERSON_NAME], our water is out. I didn't see anything about maint…" at bounding box center [820, 402] width 844 height 18
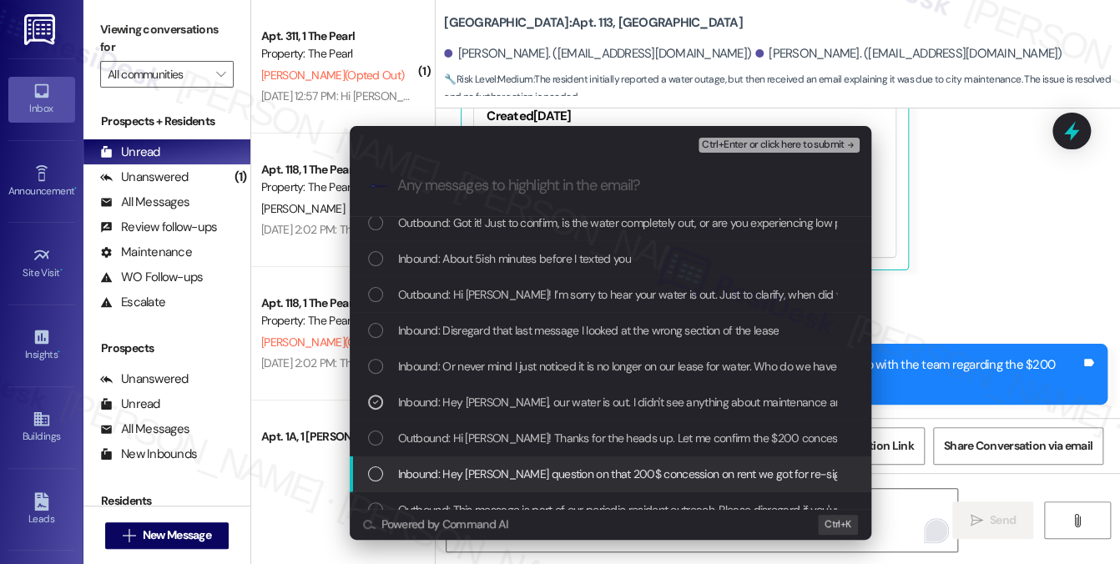
click at [648, 472] on span "Inbound: Hey [PERSON_NAME] question on that 200$ concession on rent we got for …" at bounding box center [834, 474] width 873 height 18
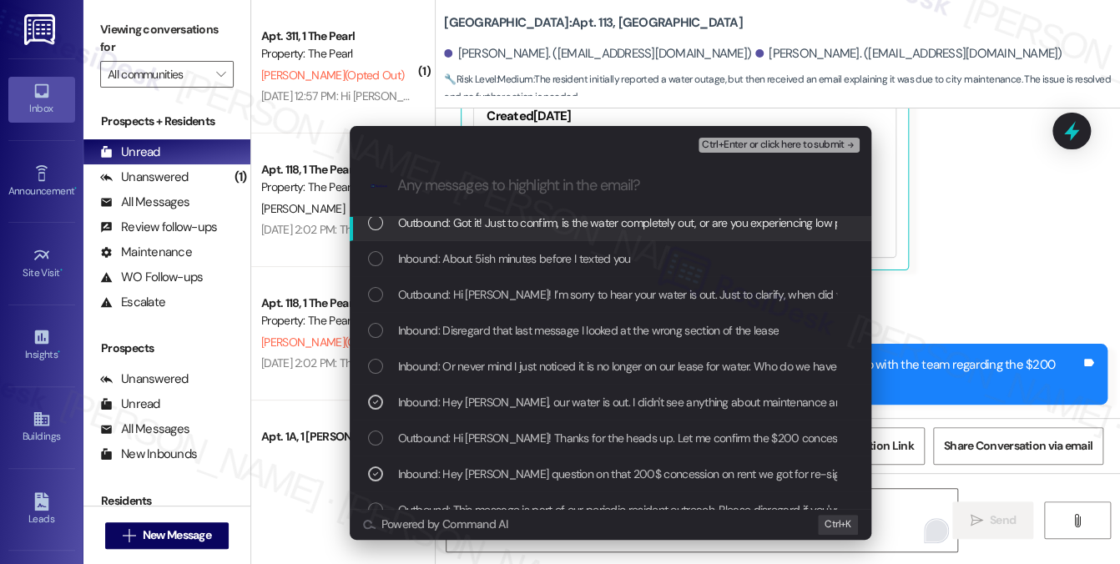
click at [753, 148] on span "Ctrl+Enter or click here to submit" at bounding box center [773, 145] width 143 height 12
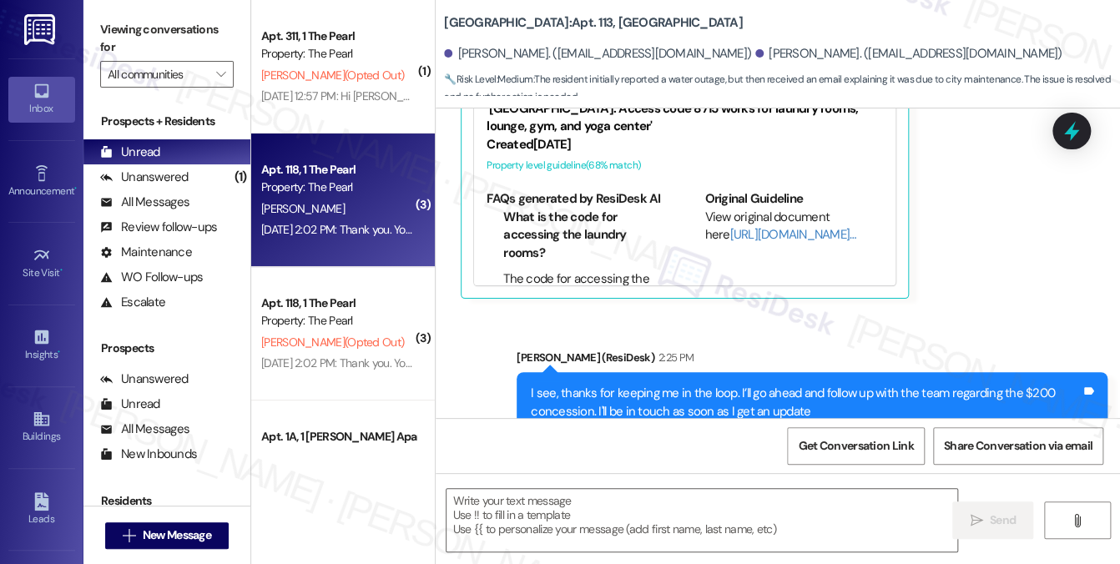
scroll to position [8717, 0]
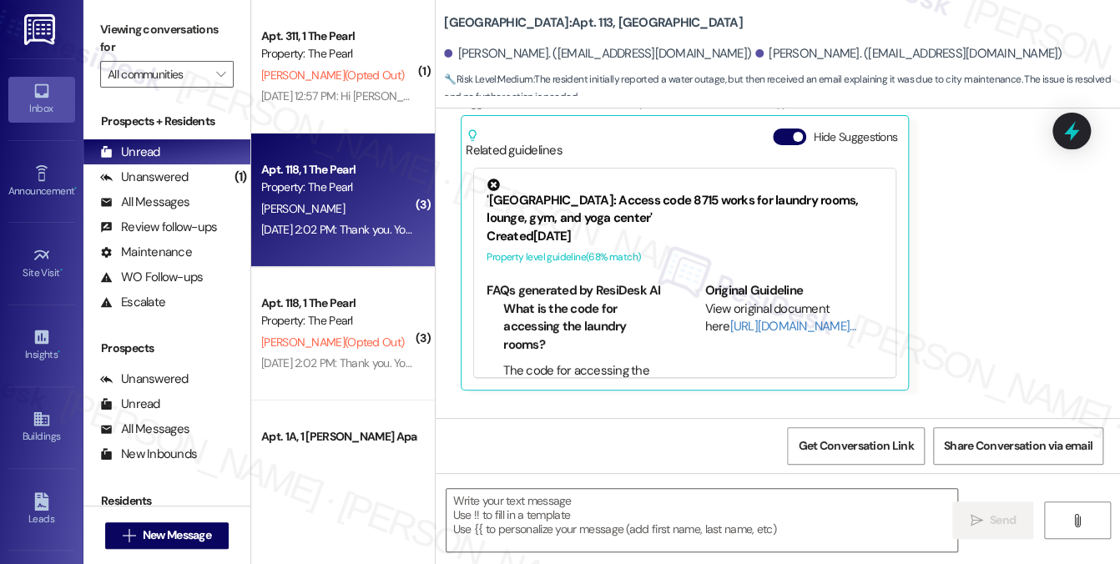
type textarea "Fetching suggested responses. Please feel free to read through the conversation…"
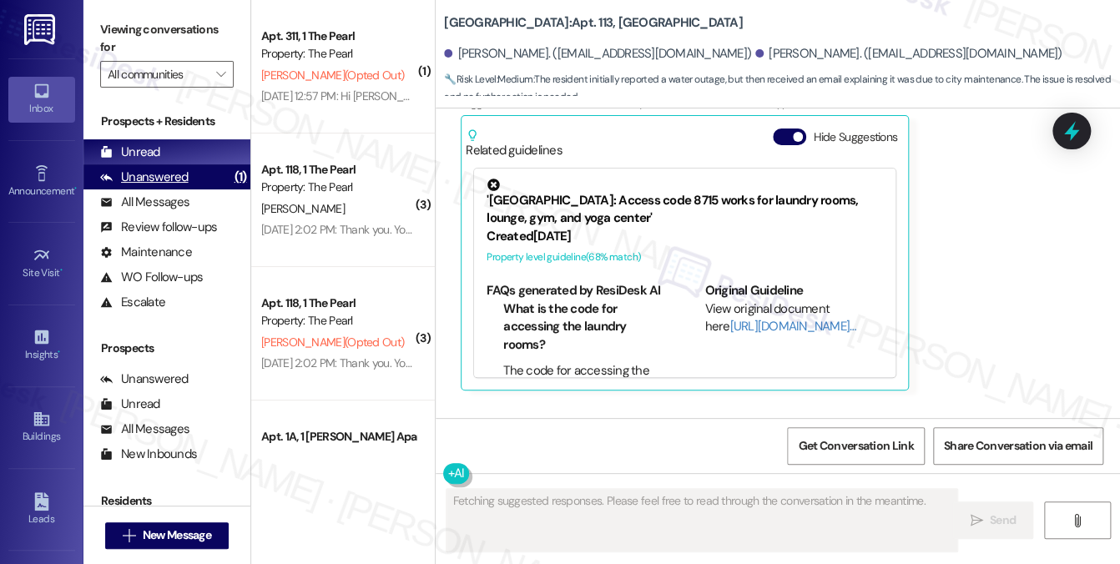
click at [189, 184] on div "Unanswered (1)" at bounding box center [166, 176] width 167 height 25
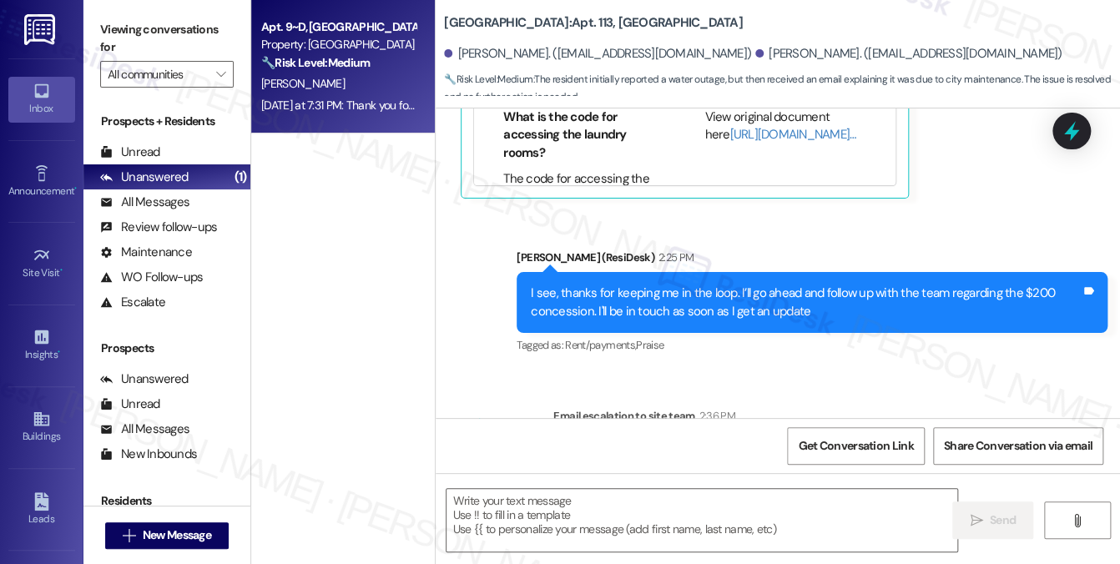
click at [391, 111] on div "[DATE] at 7:31 PM: Thank you for your message. Our offices are currently closed…" at bounding box center [770, 105] width 1018 height 15
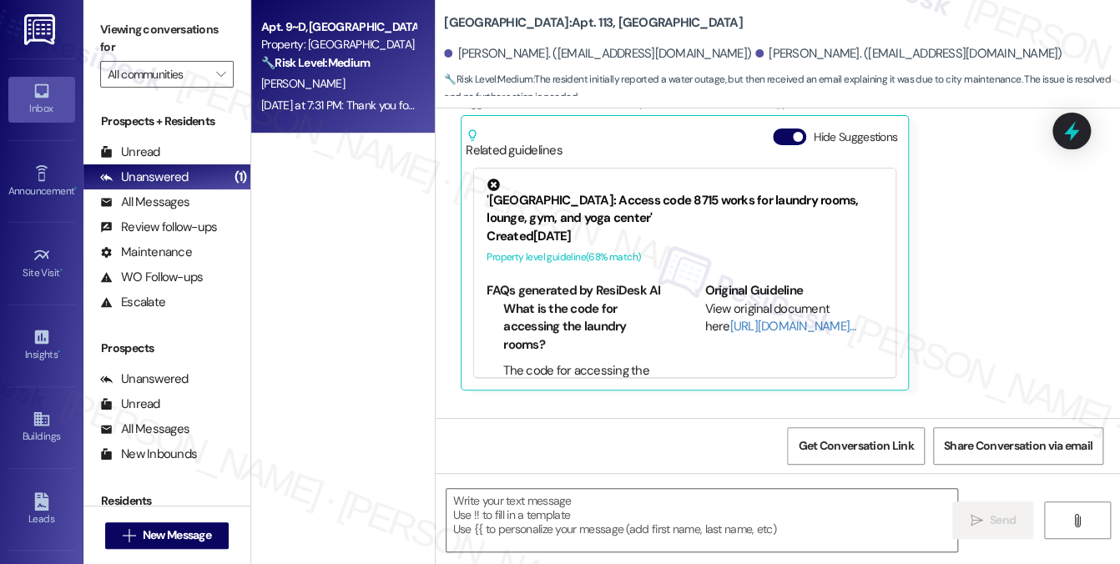
type textarea "Fetching suggested responses. Please feel free to read through the conversation…"
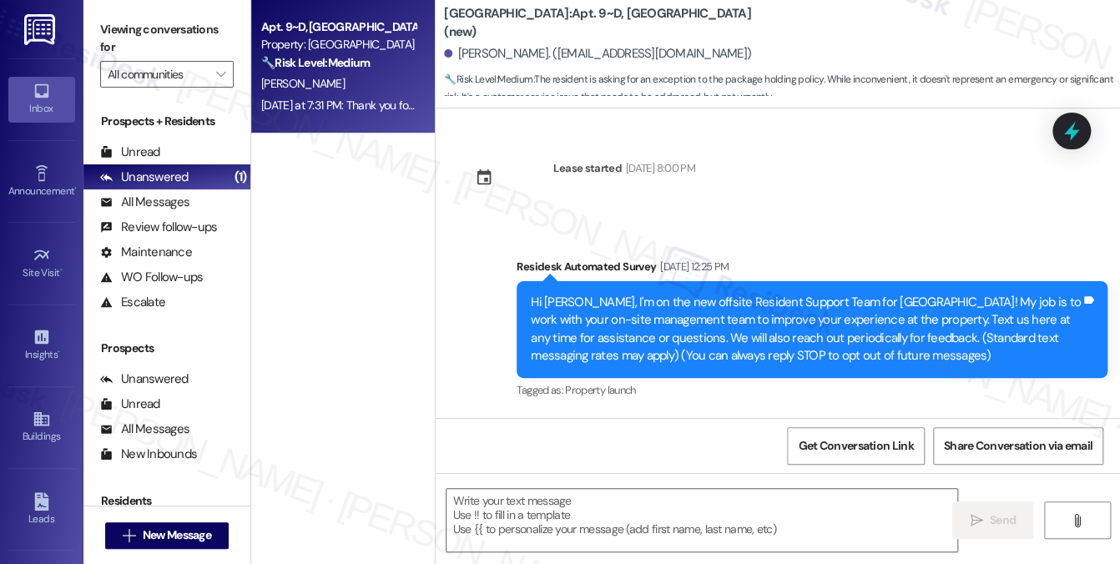
scroll to position [7435, 0]
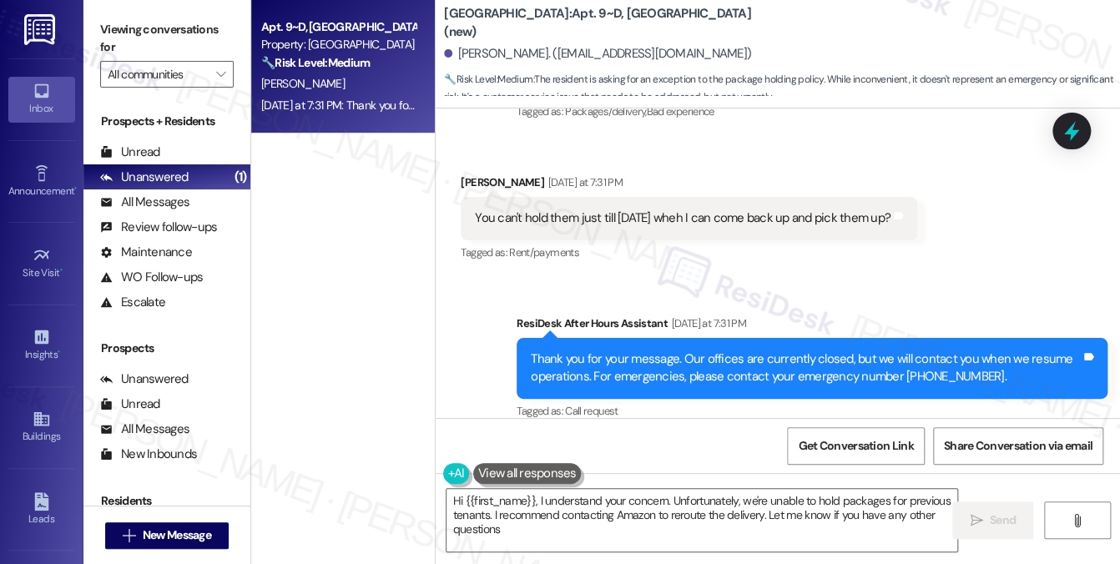
type textarea "Hi {{first_name}}, I understand your concern. Unfortunately, we're unable to ho…"
click at [563, 518] on textarea "Hi {{first_name}}, I understand your concern. Unfortunately, we're unable to ho…" at bounding box center [703, 520] width 512 height 63
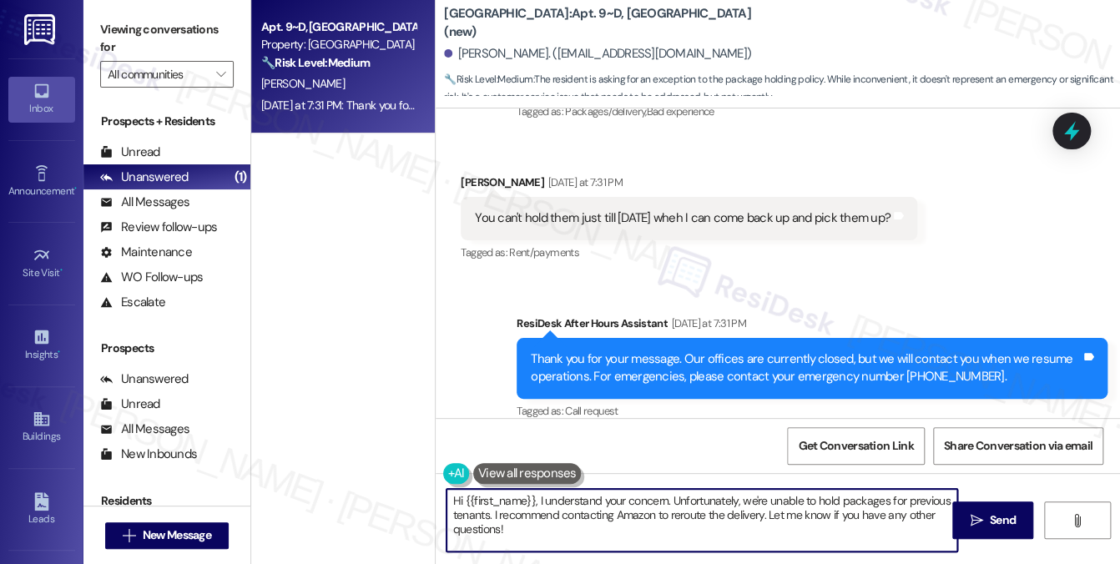
click at [563, 518] on textarea "Hi {{first_name}}, I understand your concern. Unfortunately, we're unable to ho…" at bounding box center [703, 520] width 512 height 63
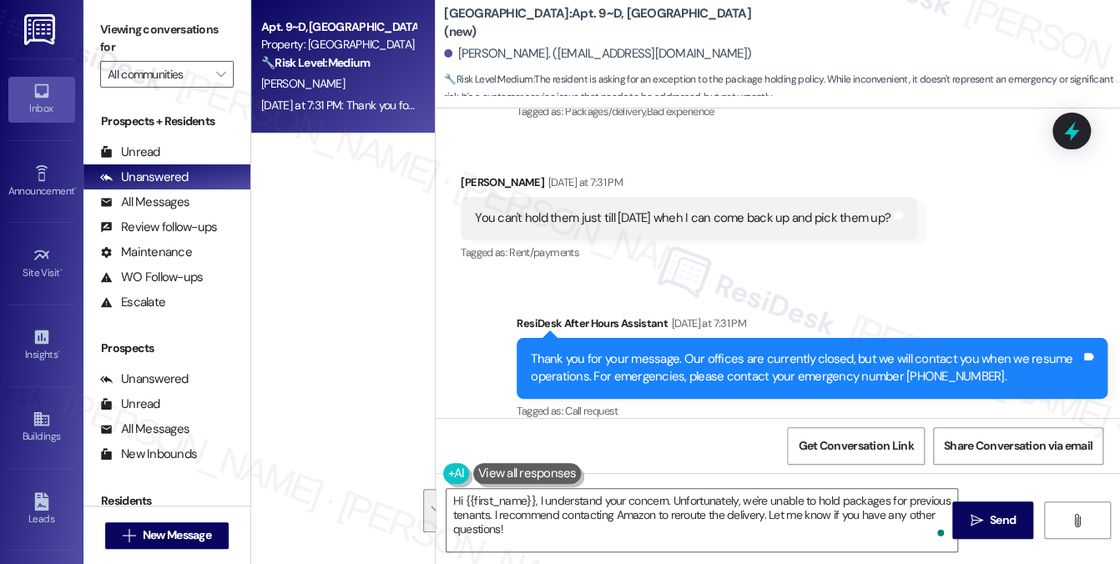
click at [629, 351] on div "Thank you for your message. Our offices are currently closed, but we will conta…" at bounding box center [806, 369] width 550 height 36
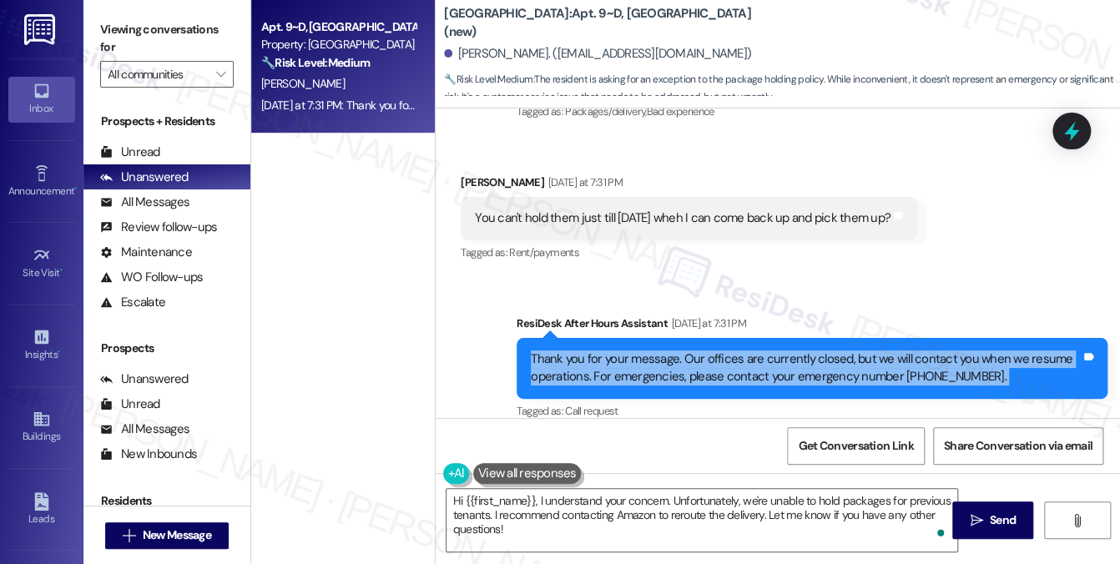
click at [629, 351] on div "Thank you for your message. Our offices are currently closed, but we will conta…" at bounding box center [806, 369] width 550 height 36
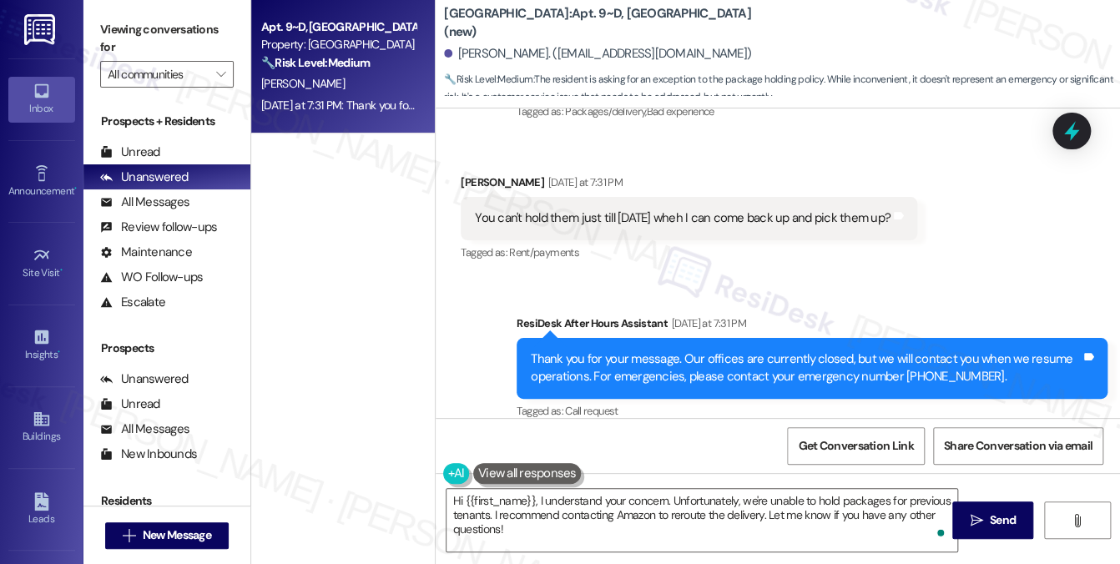
click at [566, 197] on div "You can't hold them just till [DATE] wheh I can come back up and pick them up? …" at bounding box center [689, 218] width 457 height 43
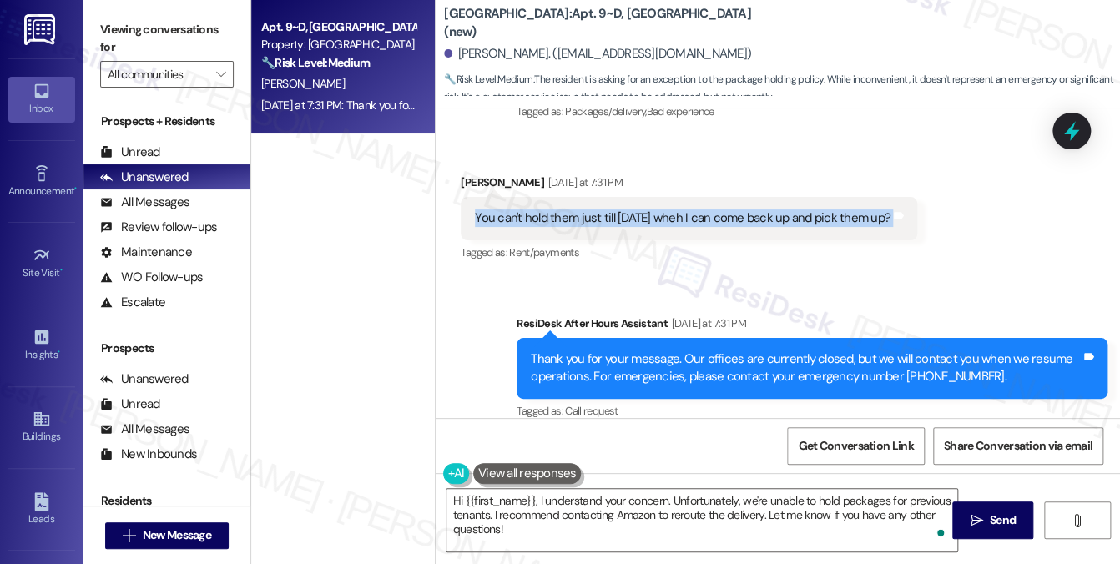
click at [565, 197] on div "You can't hold them just till [DATE] wheh I can come back up and pick them up? …" at bounding box center [689, 218] width 457 height 43
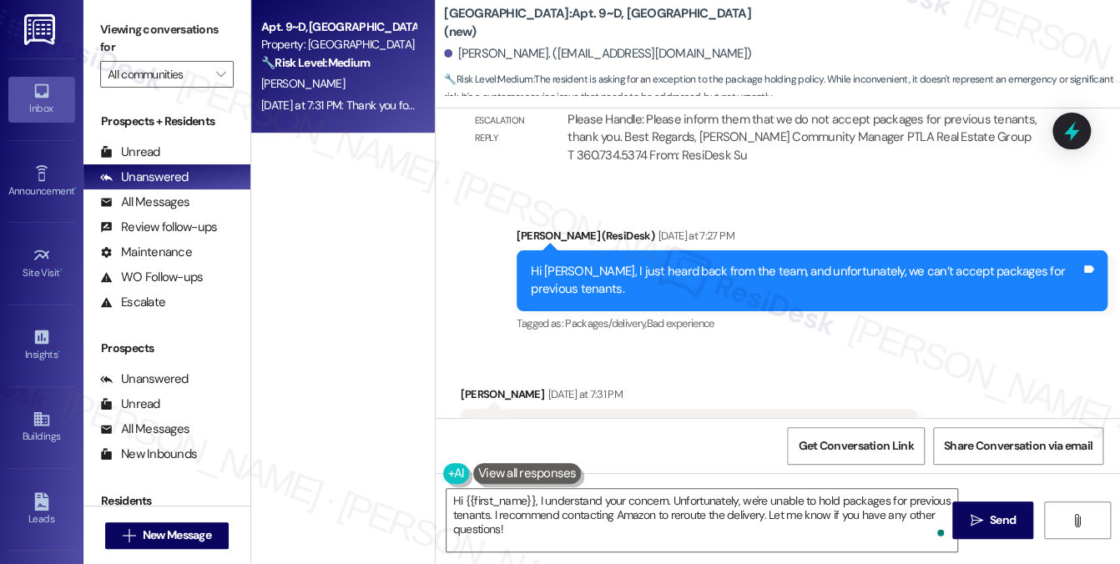
scroll to position [7184, 0]
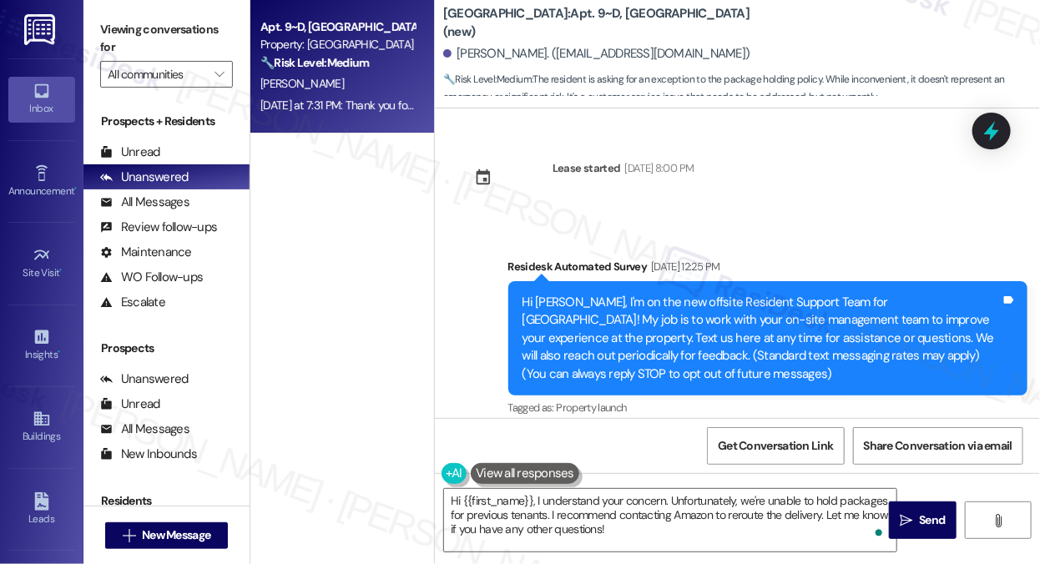
scroll to position [7292, 0]
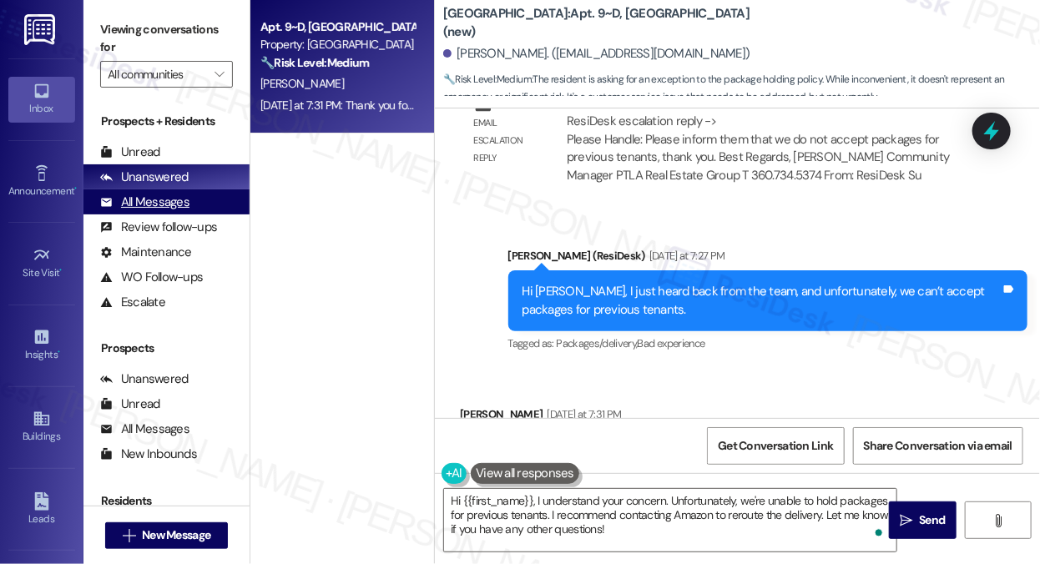
click at [164, 199] on div "All Messages" at bounding box center [144, 203] width 89 height 18
click at [174, 179] on div "Unanswered" at bounding box center [144, 178] width 88 height 18
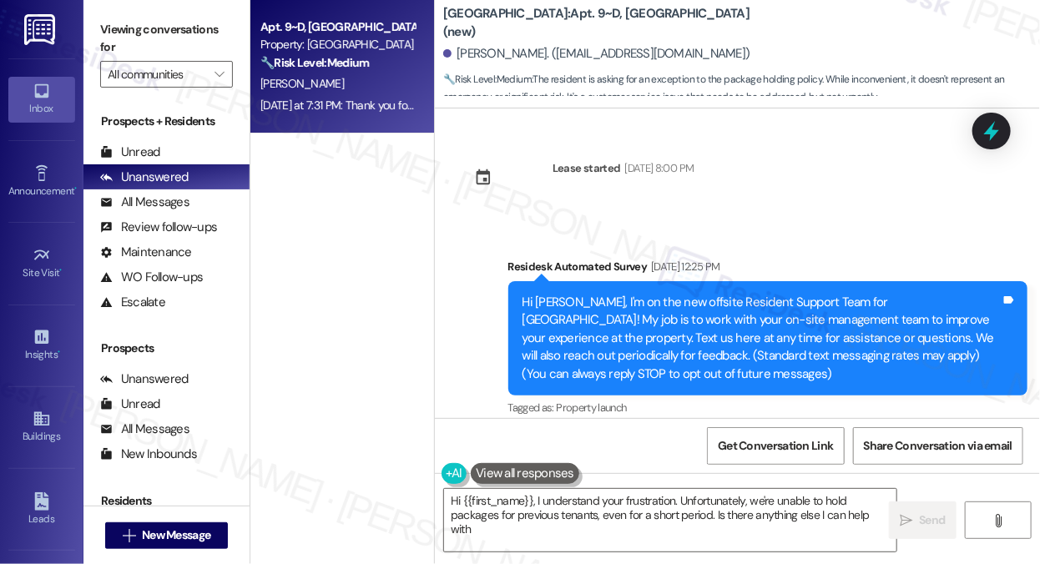
type textarea "Hi {{first_name}}, I understand your frustration. Unfortunately, we're unable t…"
